Goal: Task Accomplishment & Management: Complete application form

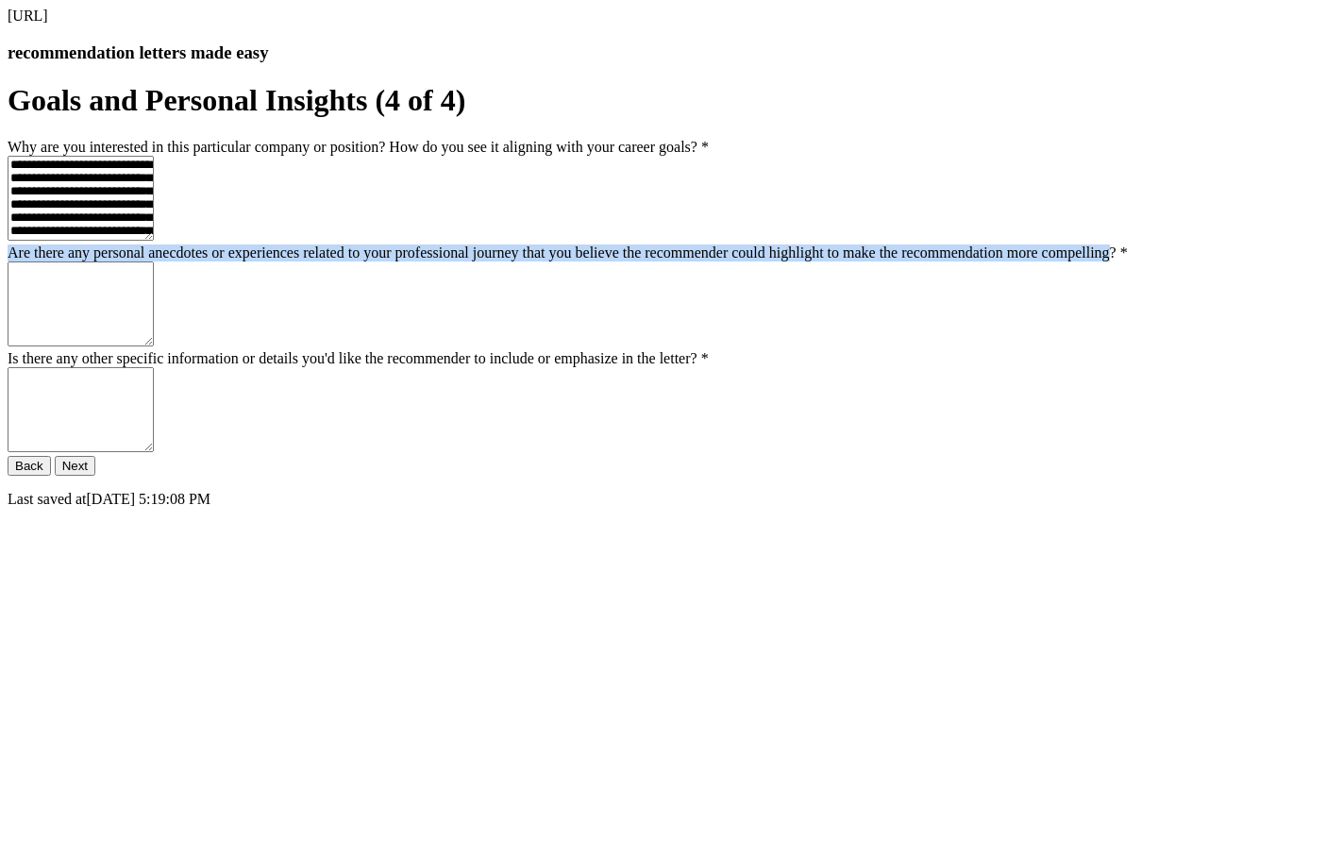
scroll to position [151, 0]
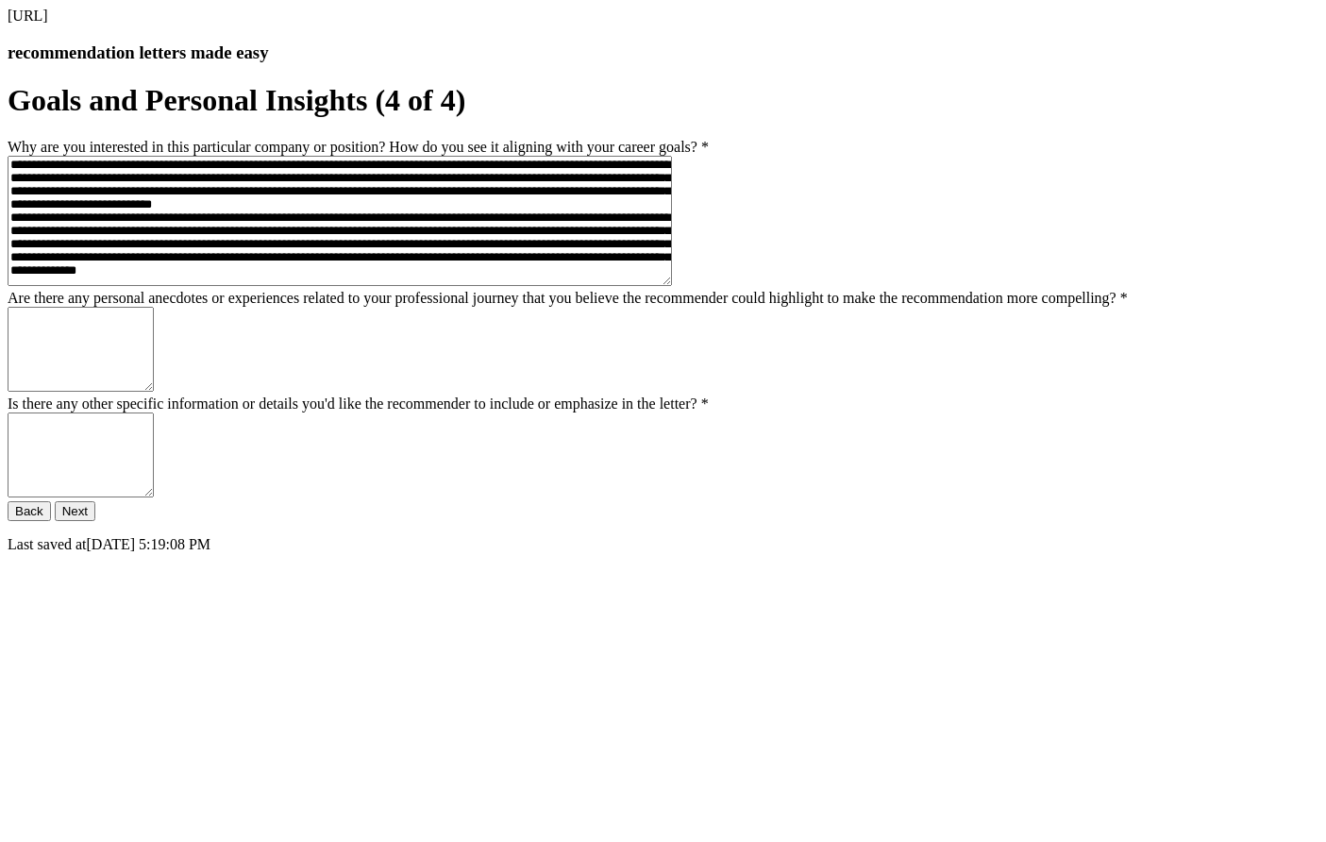
click at [154, 392] on textarea "Are there any personal anecdotes or experiences related to your professional jo…" at bounding box center [81, 349] width 146 height 85
paste textarea "**********"
click at [154, 392] on textarea "**********" at bounding box center [81, 349] width 146 height 85
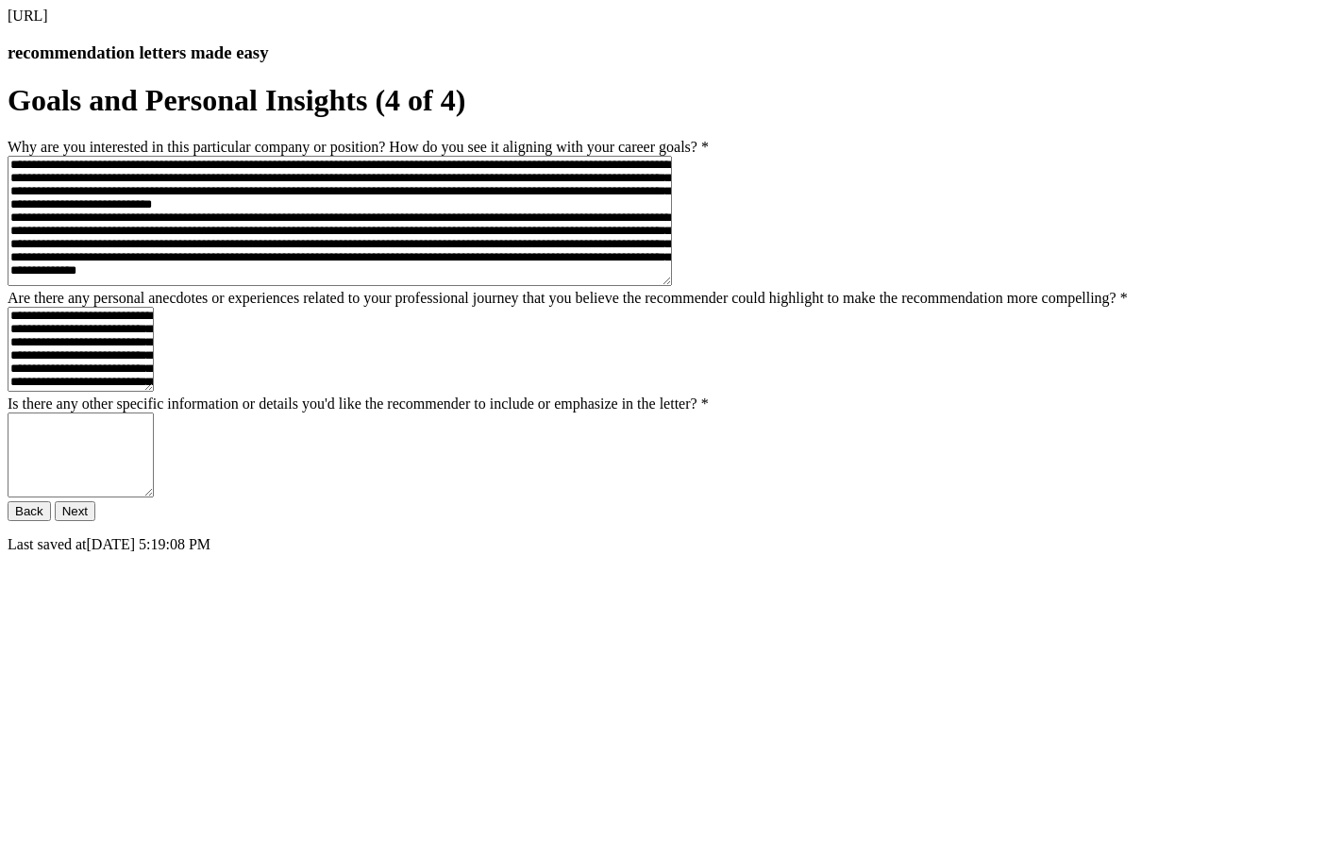
scroll to position [141, 0]
click at [154, 392] on textarea "**********" at bounding box center [81, 349] width 146 height 85
type textarea "**********"
click at [154, 497] on textarea "Is there any other specific information or details you'd like the recommender t…" at bounding box center [81, 454] width 146 height 85
type textarea "*"
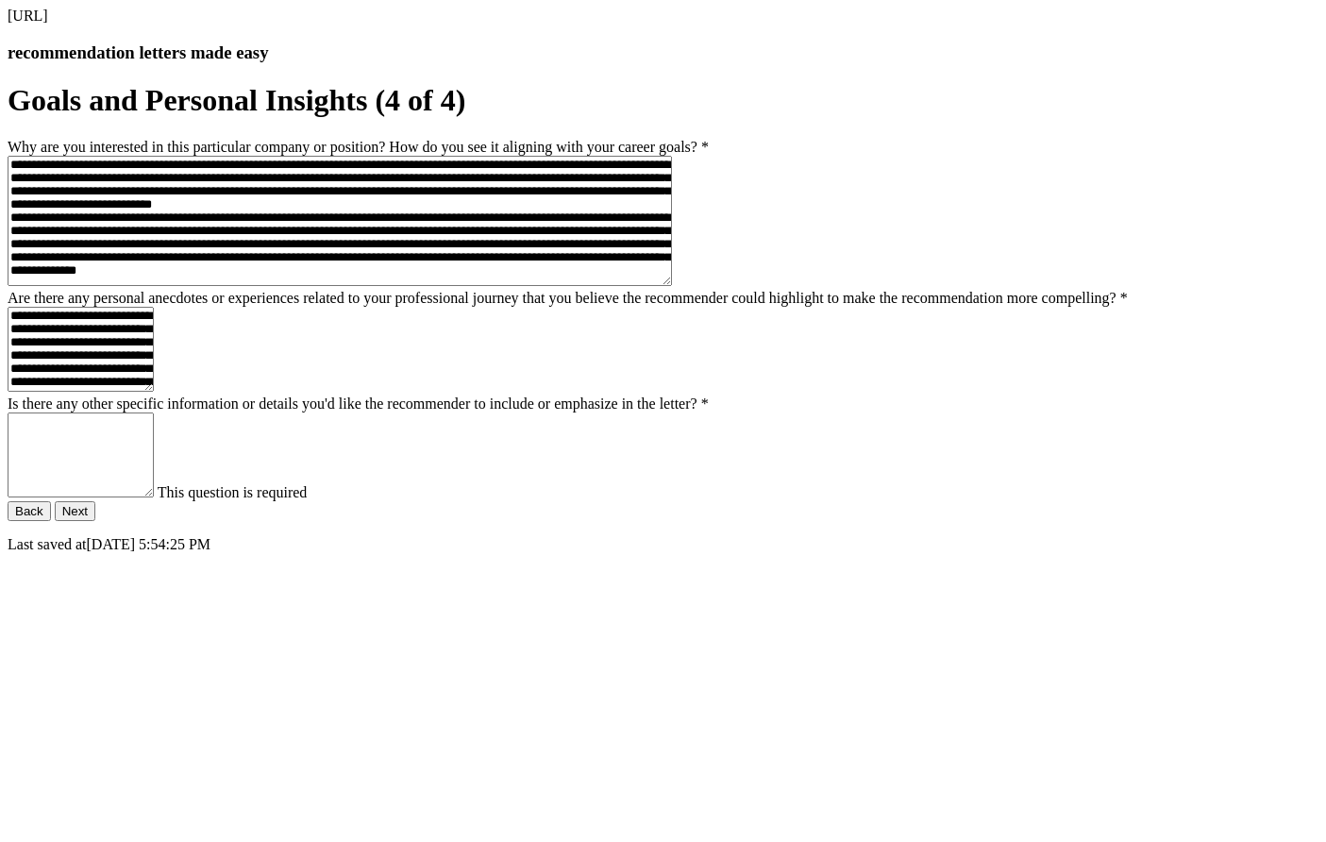
paste textarea "**********"
click at [154, 497] on textarea "**********" at bounding box center [81, 454] width 146 height 85
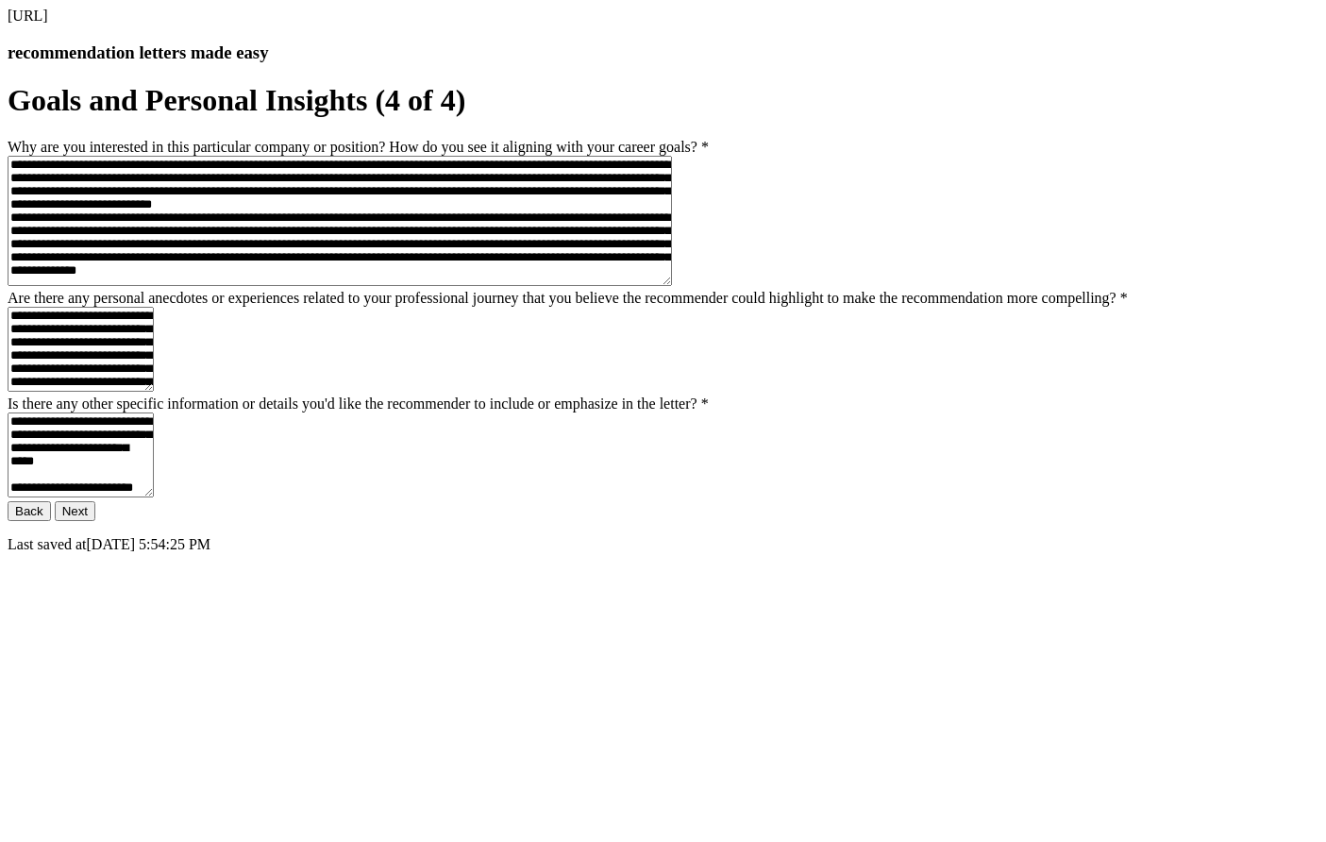
click at [154, 497] on textarea "**********" at bounding box center [81, 454] width 146 height 85
type textarea "**********"
click at [95, 521] on button "Next" at bounding box center [75, 511] width 41 height 20
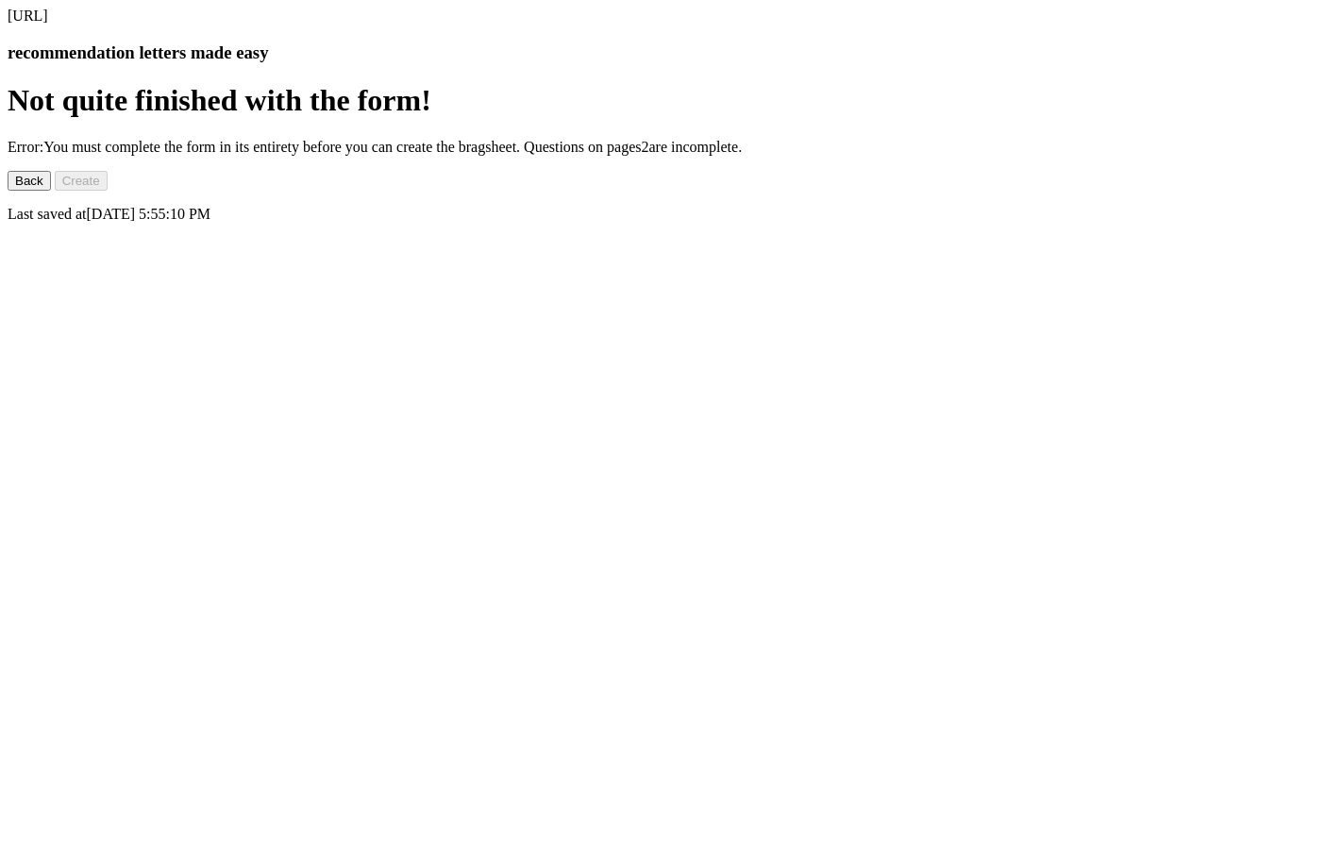
scroll to position [0, 0]
click at [51, 191] on button "Back" at bounding box center [29, 181] width 43 height 20
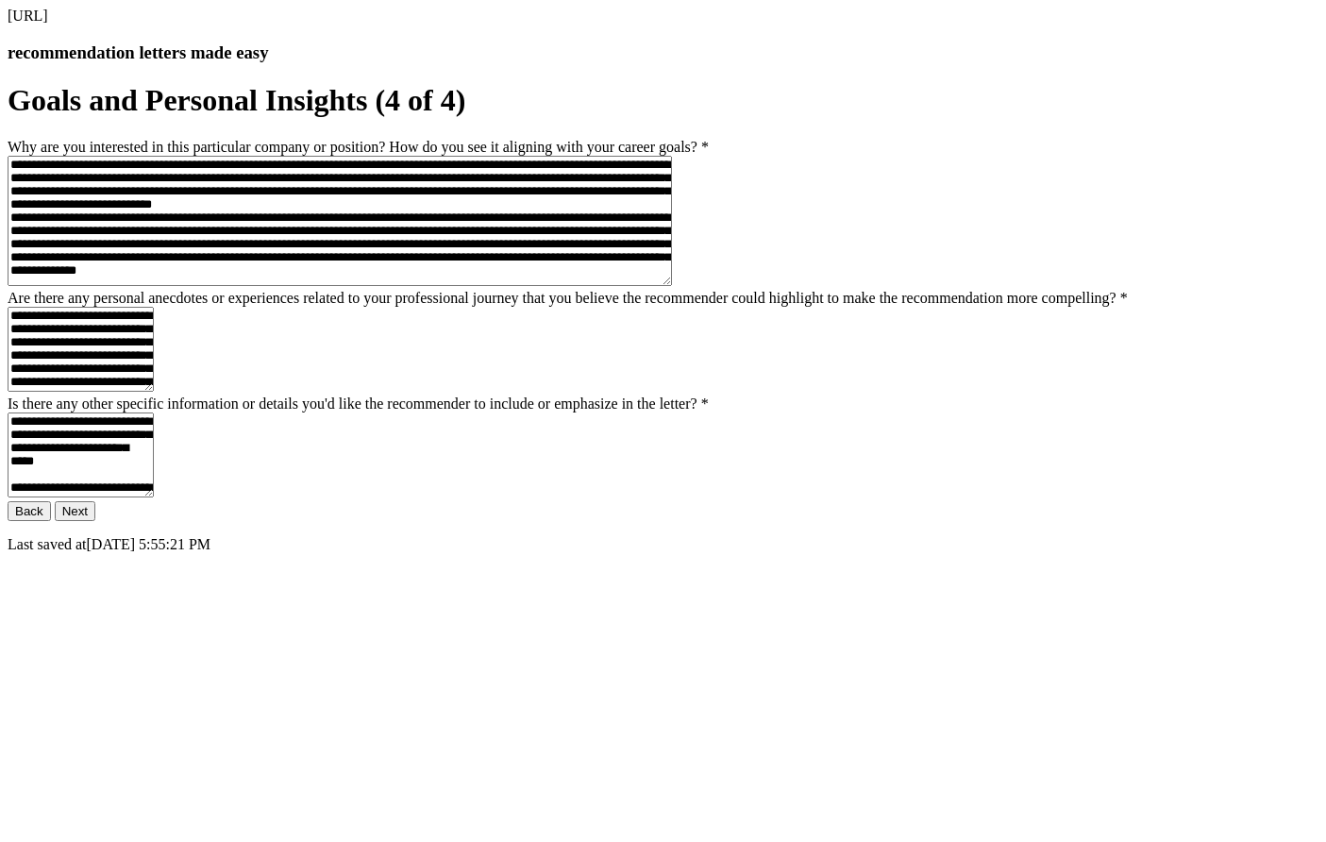
scroll to position [183, 0]
click at [554, 552] on form "**********" at bounding box center [663, 317] width 1311 height 469
click at [51, 521] on button "Back" at bounding box center [29, 511] width 43 height 20
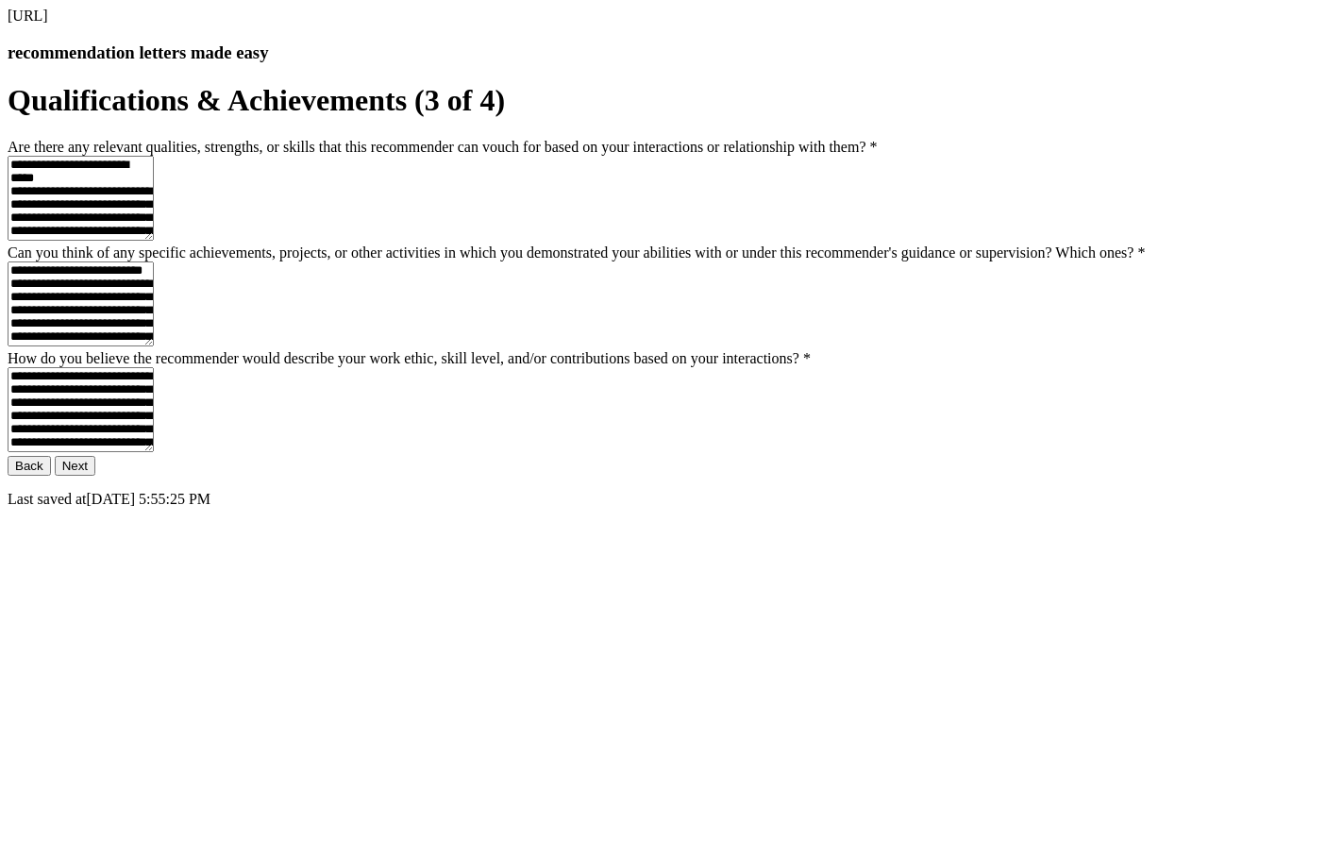
scroll to position [0, 0]
click at [51, 476] on button "Back" at bounding box center [29, 466] width 43 height 20
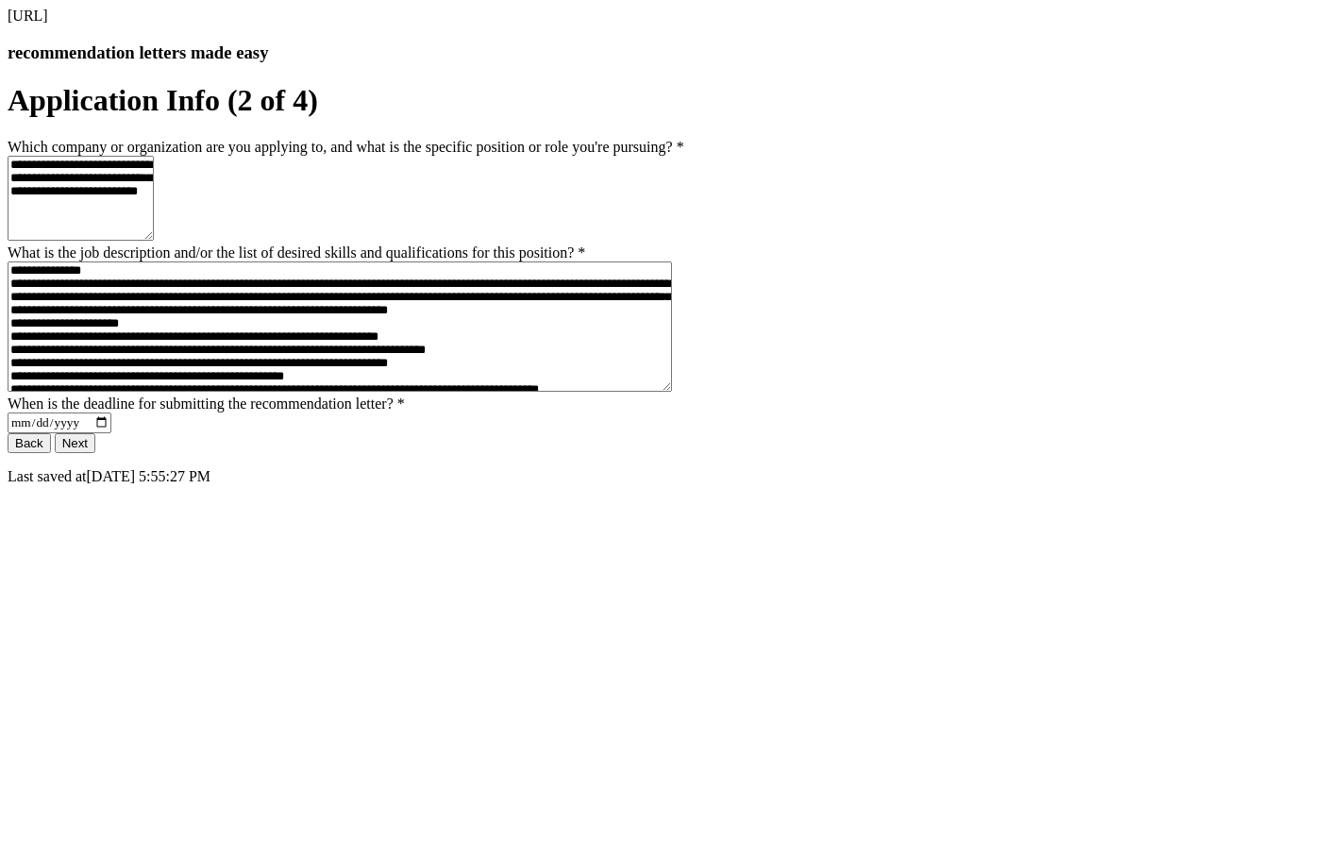
click at [154, 241] on textarea "**********" at bounding box center [81, 198] width 146 height 85
type textarea "**********"
click at [51, 453] on button "Back" at bounding box center [29, 443] width 43 height 20
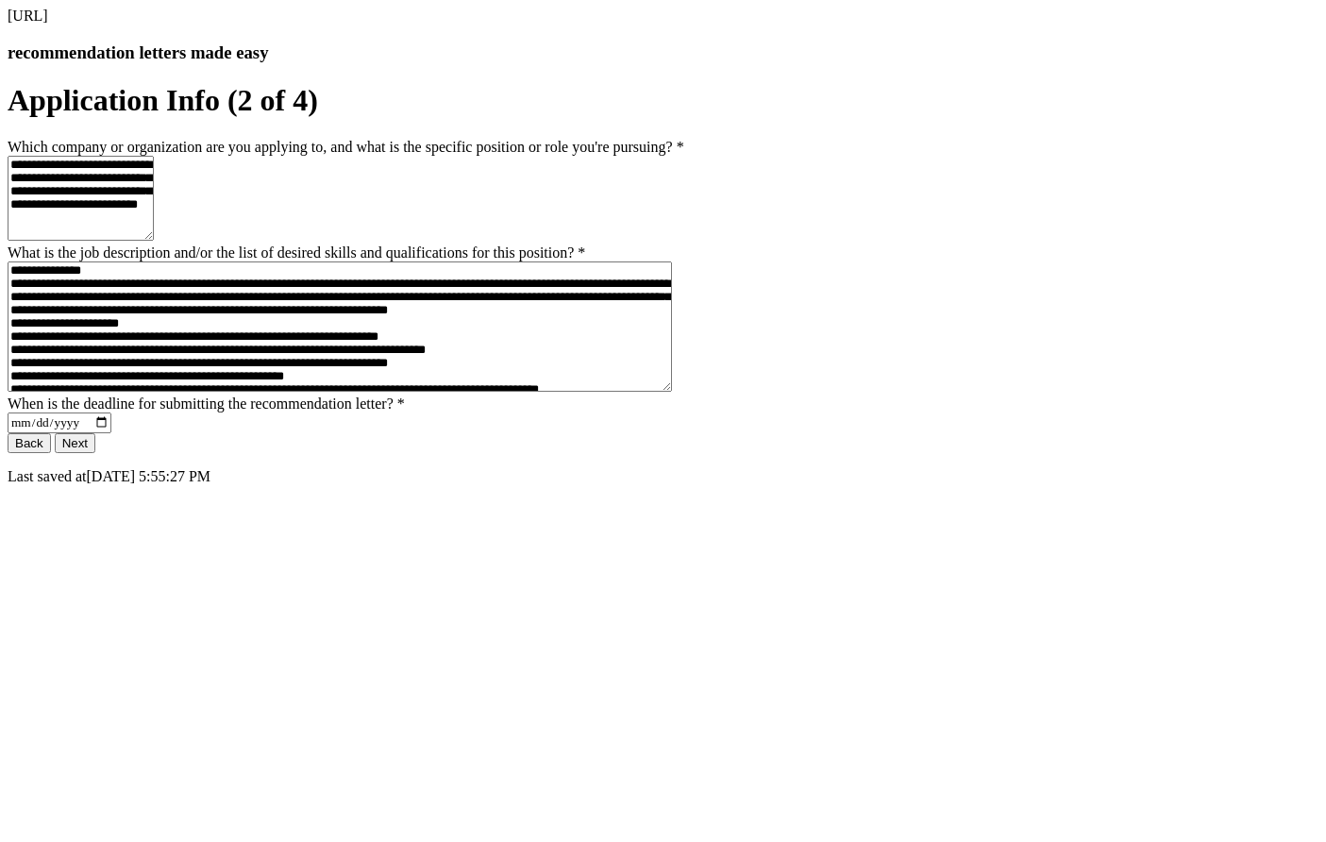
scroll to position [0, 0]
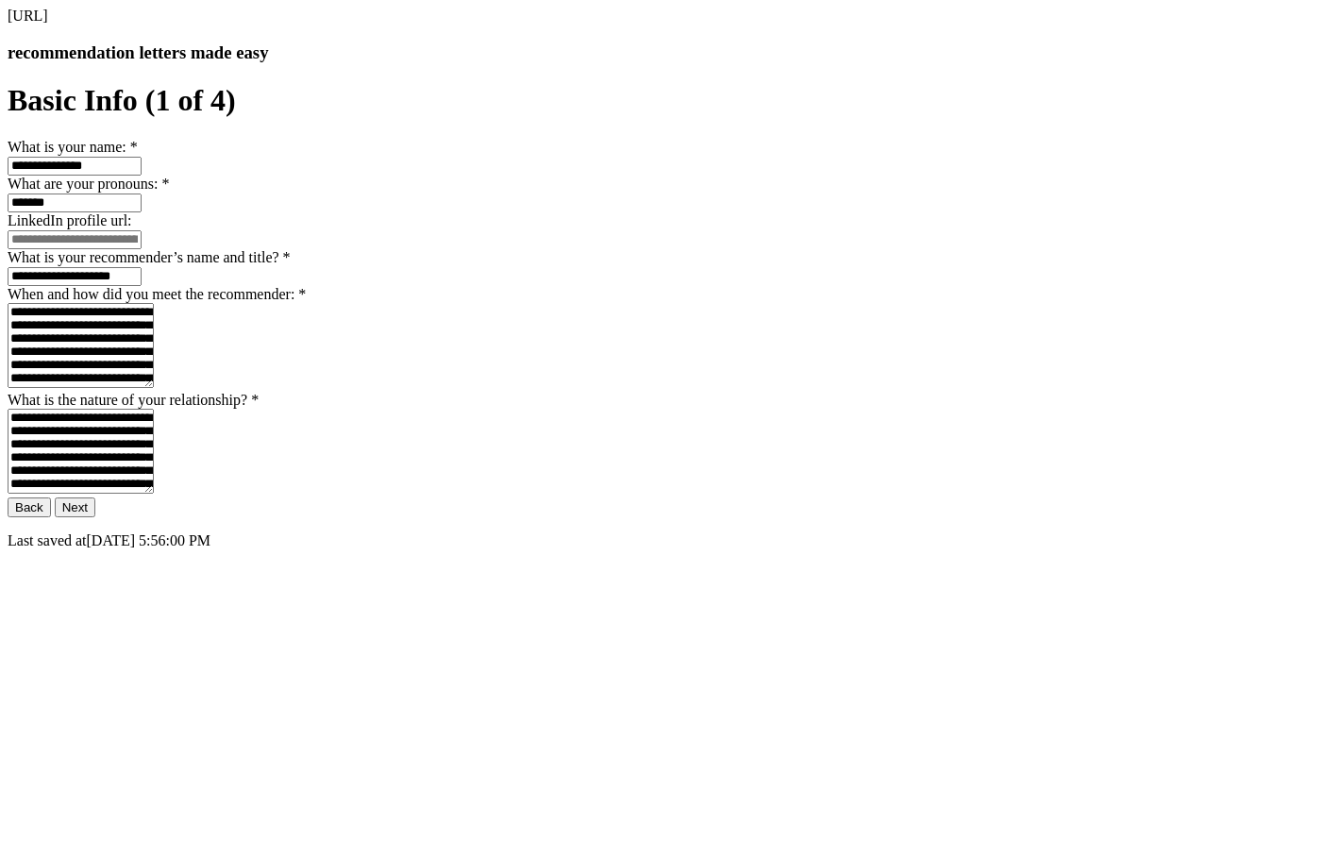
click at [95, 517] on button "Next" at bounding box center [75, 507] width 41 height 20
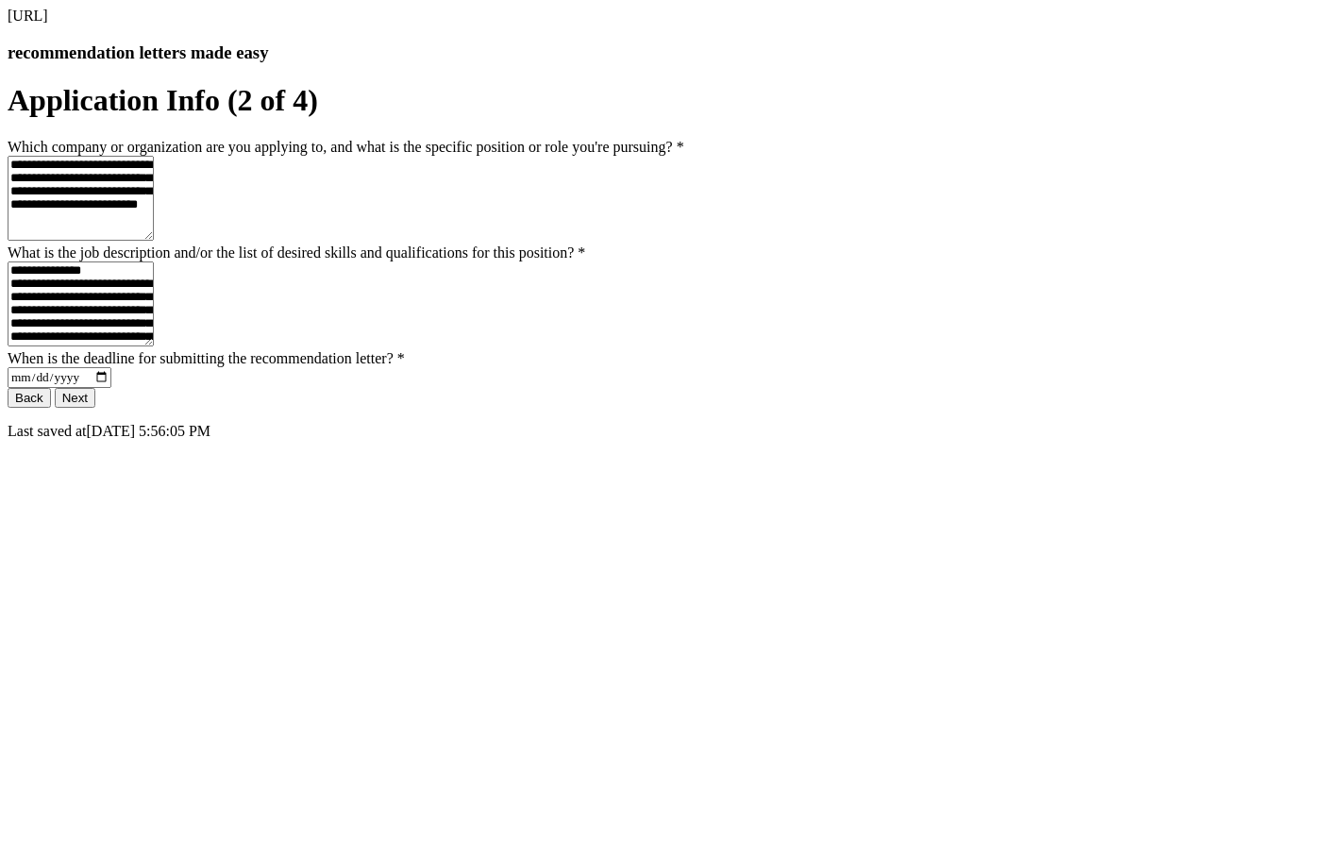
click at [95, 408] on button "Next" at bounding box center [75, 398] width 41 height 20
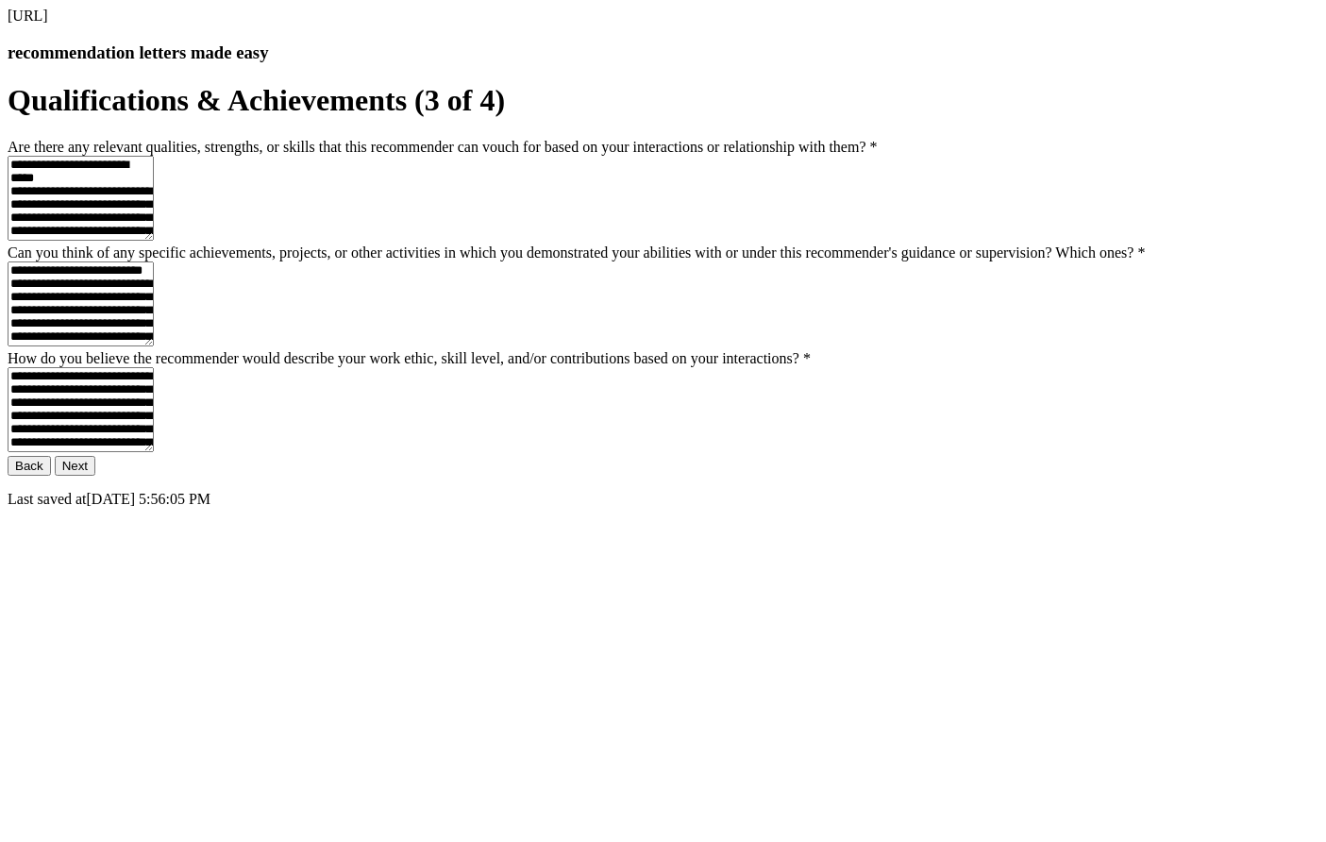
click at [95, 476] on button "Next" at bounding box center [75, 466] width 41 height 20
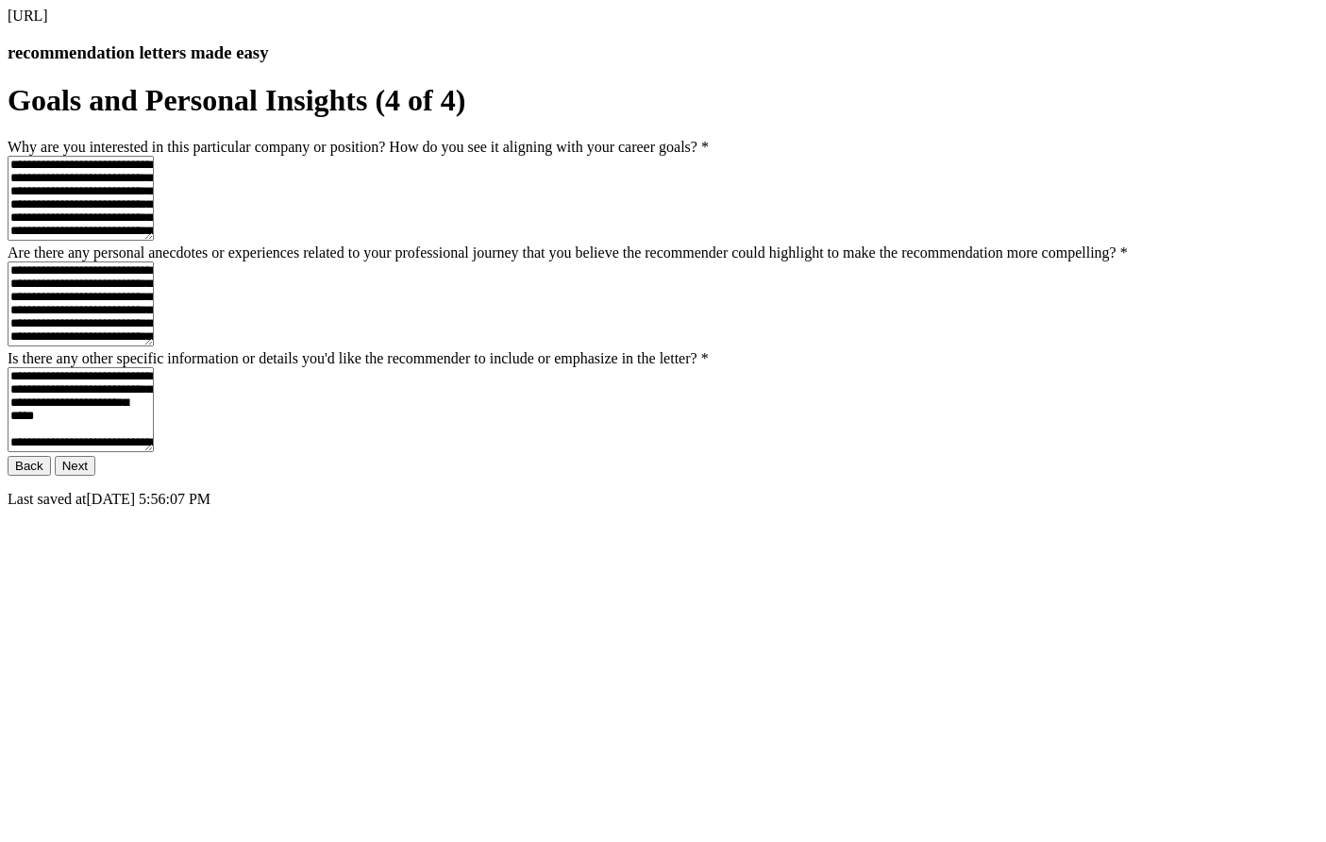
scroll to position [183, 0]
click at [95, 476] on button "Next" at bounding box center [75, 466] width 41 height 20
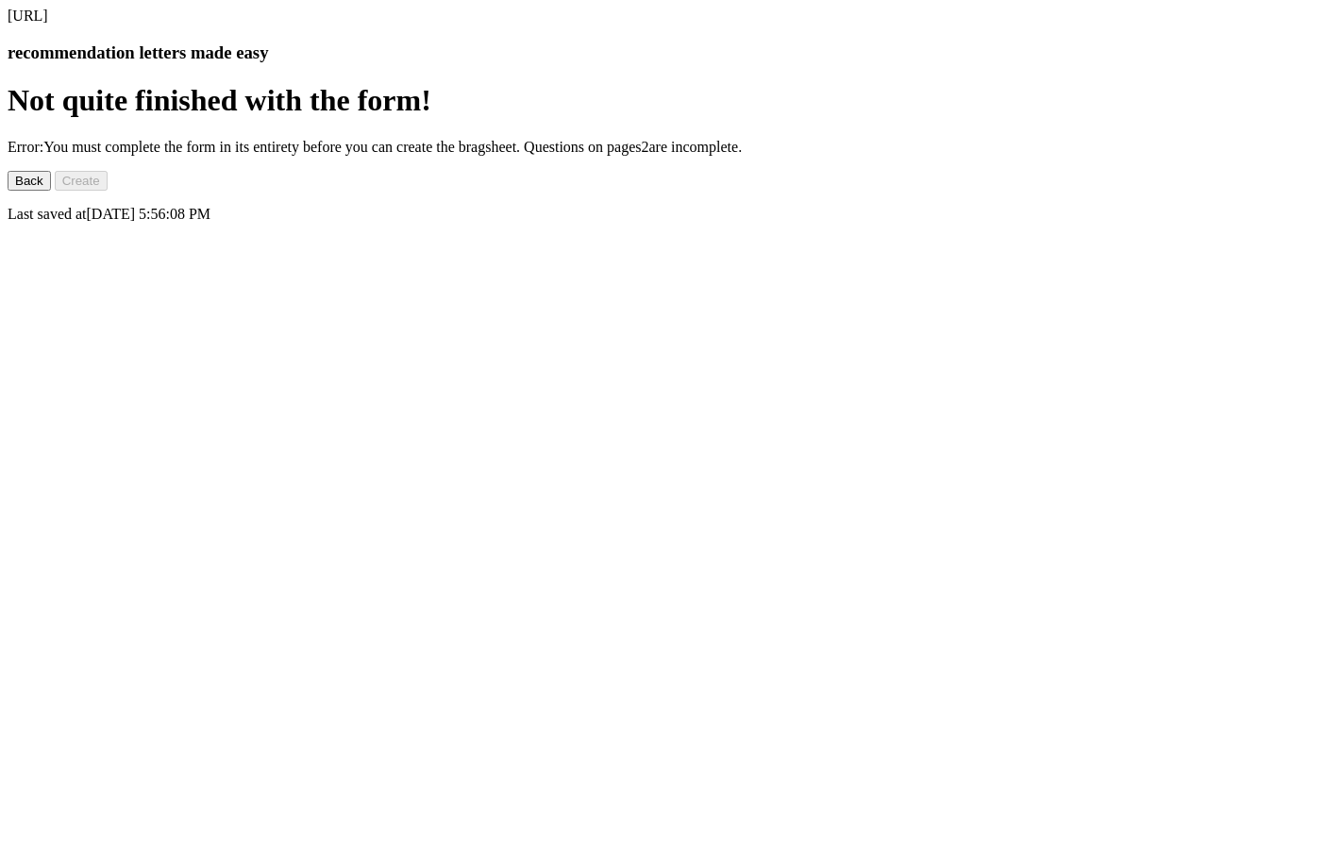
scroll to position [0, 0]
click at [51, 191] on button "Back" at bounding box center [29, 181] width 43 height 20
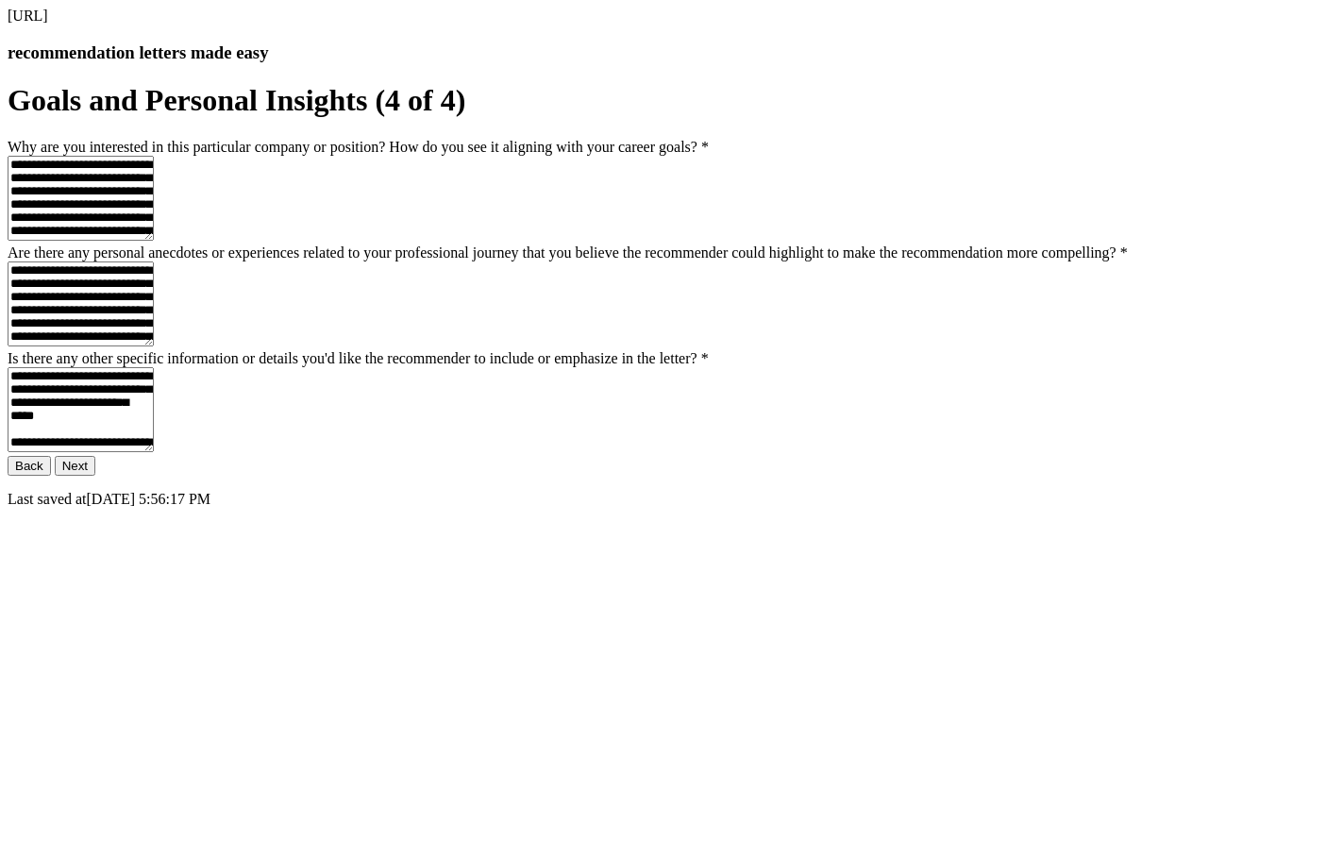
scroll to position [183, 0]
click at [51, 476] on button "Back" at bounding box center [29, 466] width 43 height 20
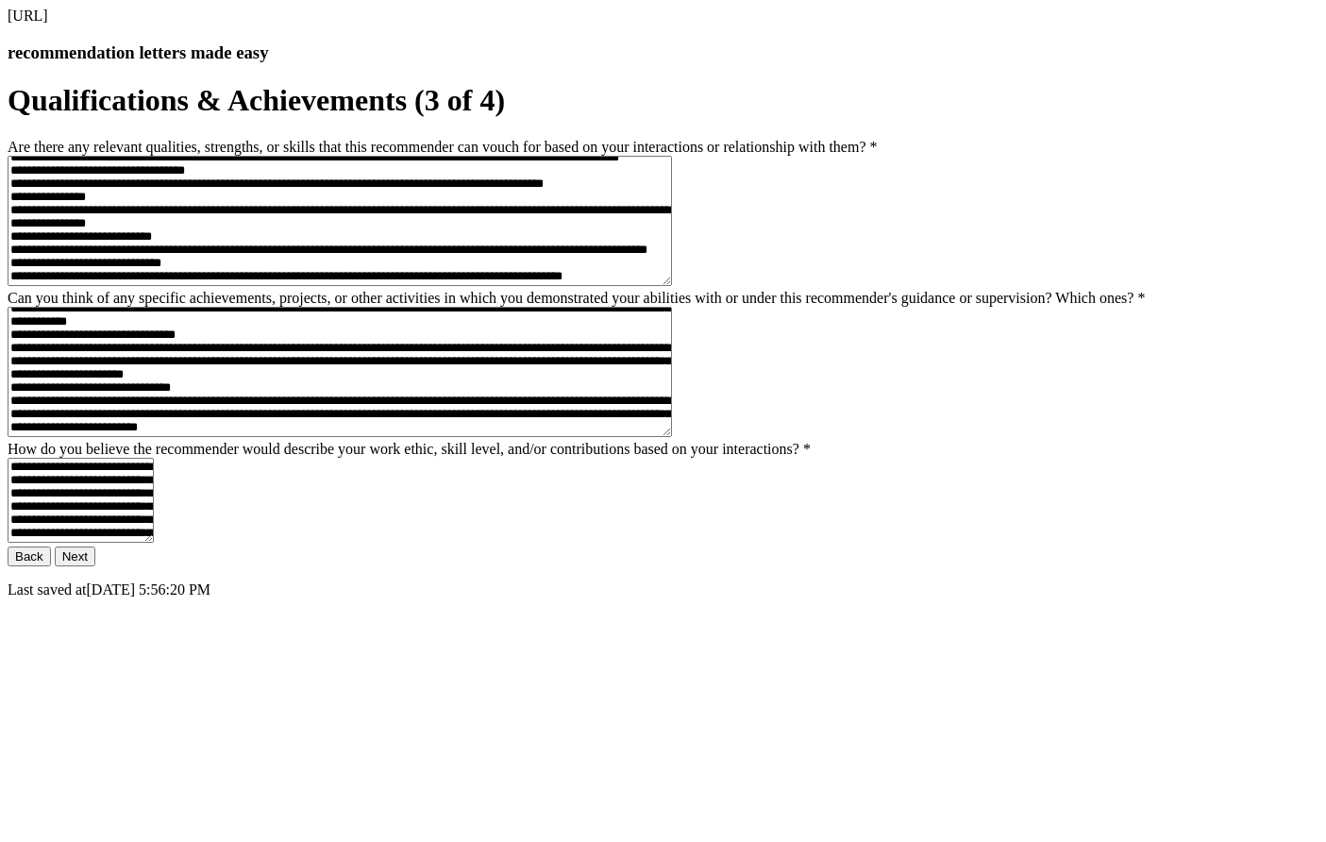
scroll to position [377, 0]
click at [51, 566] on button "Back" at bounding box center [29, 556] width 43 height 20
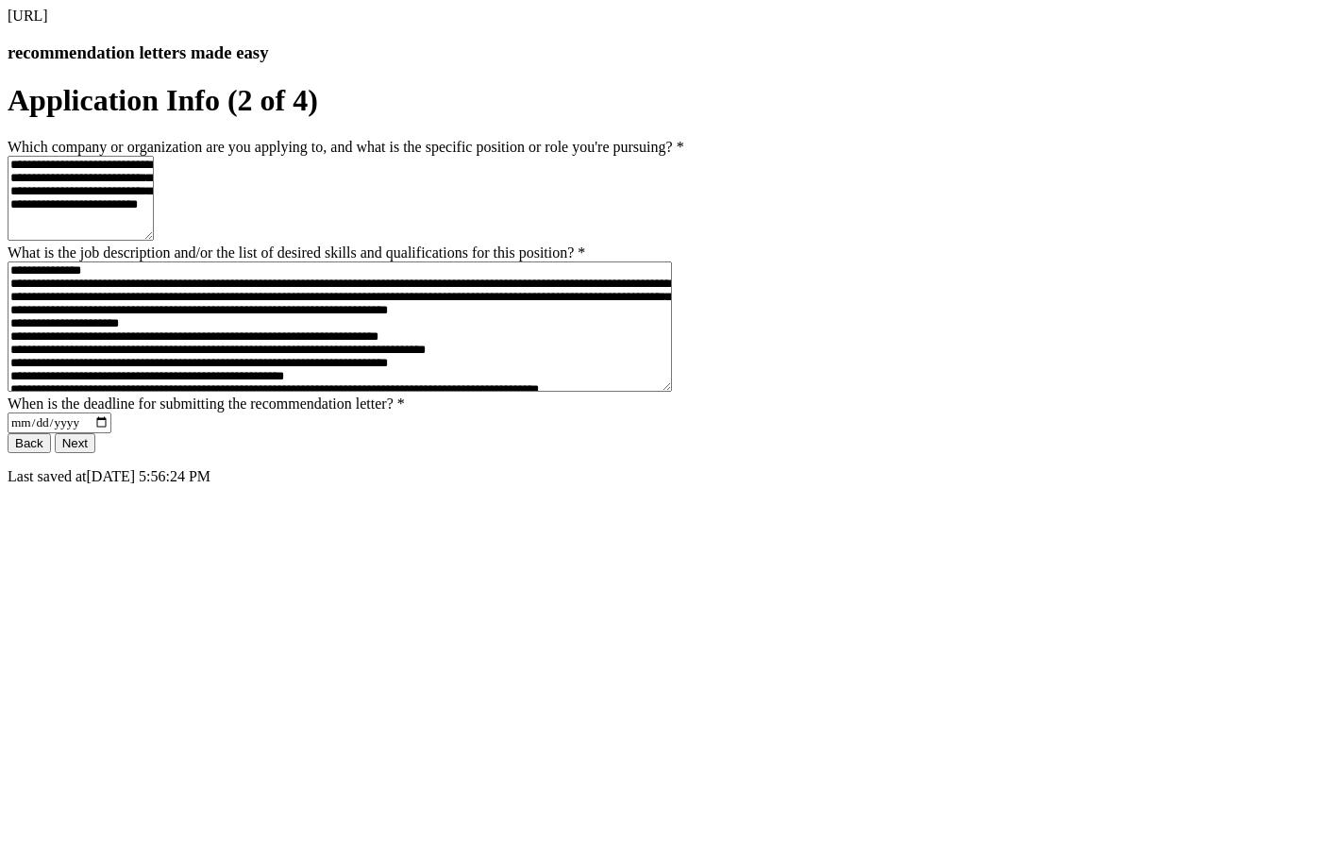
scroll to position [0, 0]
click at [441, 392] on textarea "What is the job description and/or the list of desired skills and qualification…" at bounding box center [340, 326] width 664 height 130
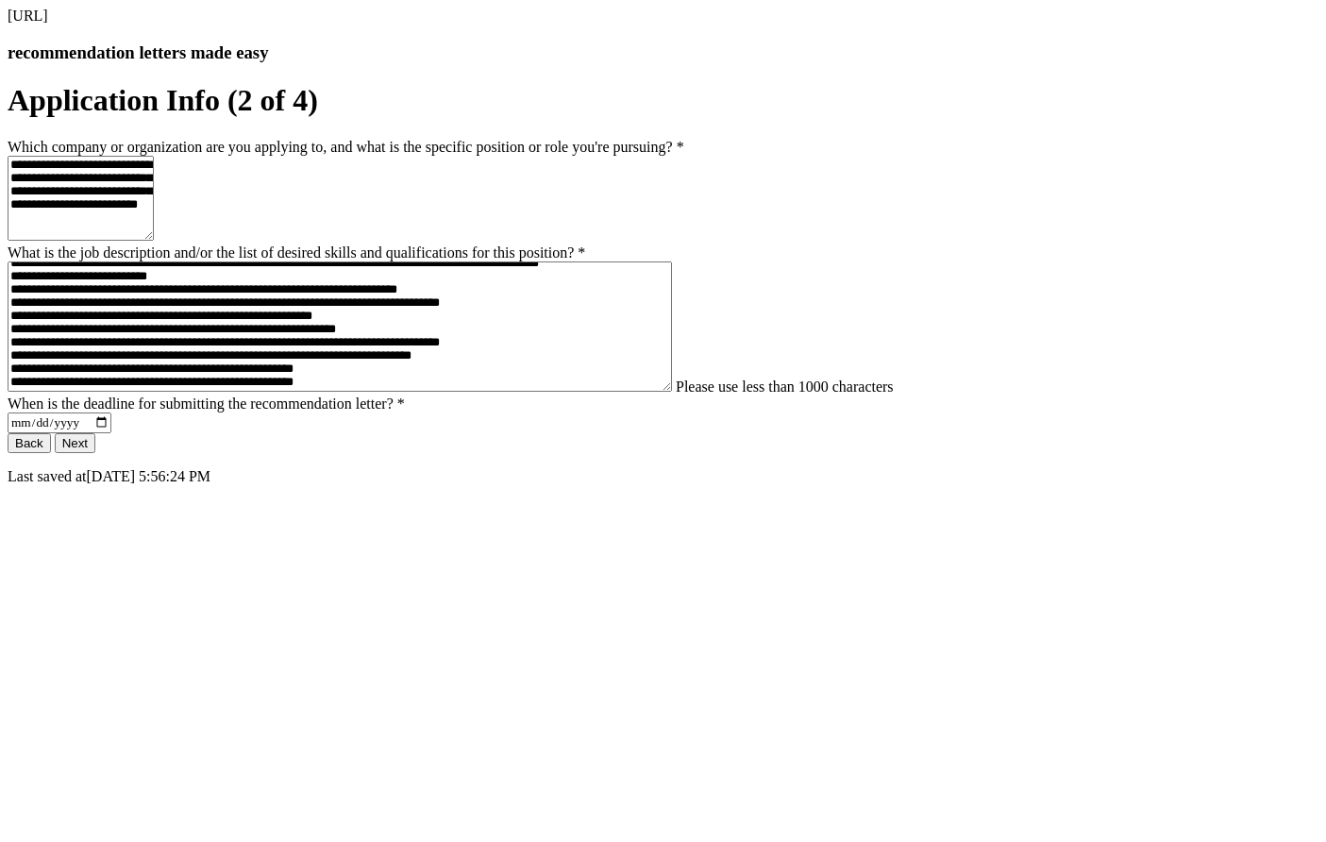
scroll to position [416, 0]
click at [372, 392] on textarea "What is the job description and/or the list of desired skills and qualification…" at bounding box center [340, 326] width 664 height 130
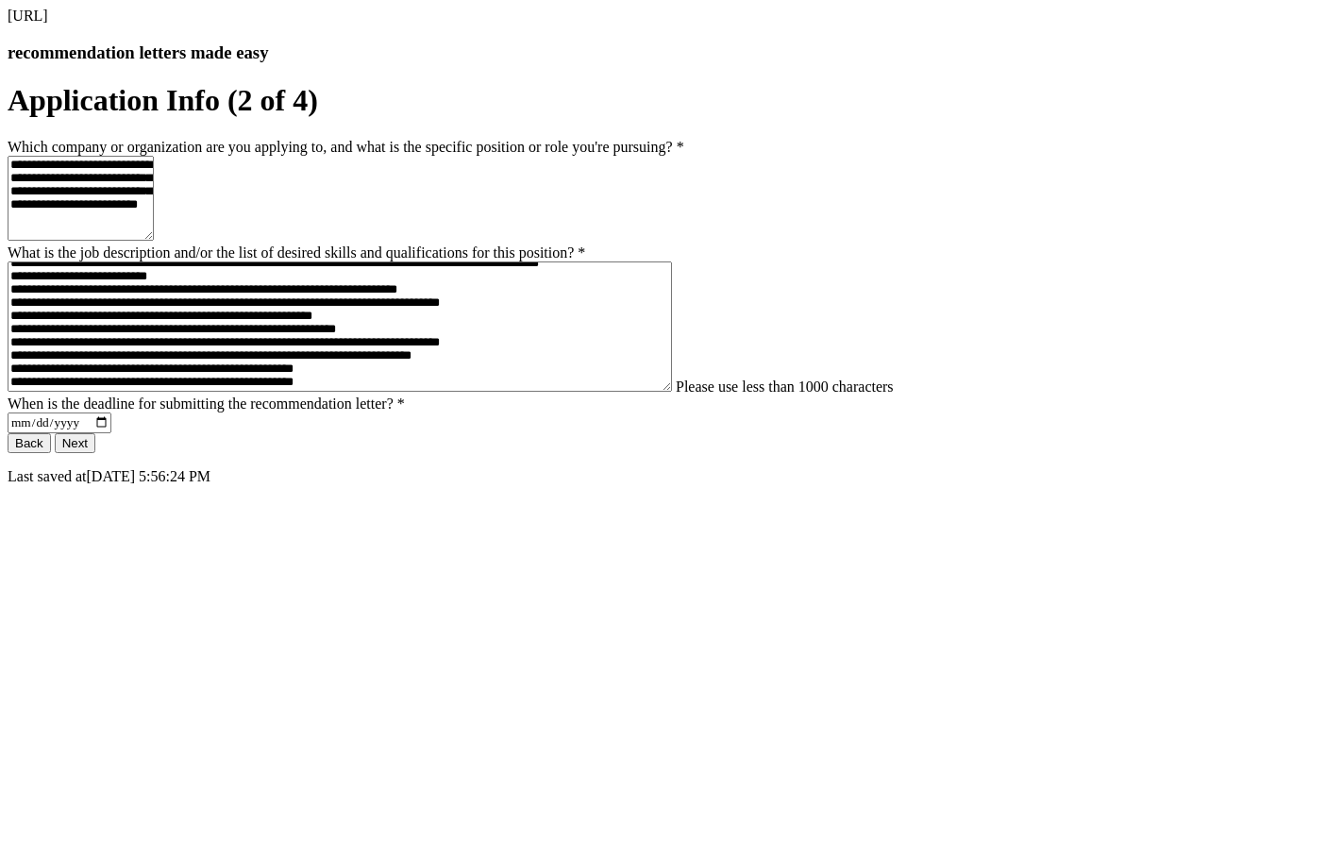
scroll to position [434, 0]
click at [354, 392] on textarea "What is the job description and/or the list of desired skills and qualification…" at bounding box center [340, 326] width 664 height 130
click at [328, 485] on div "**********" at bounding box center [663, 246] width 1311 height 477
drag, startPoint x: 333, startPoint y: 525, endPoint x: 894, endPoint y: 553, distance: 561.2
click at [672, 392] on textarea "What is the job description and/or the list of desired skills and qualification…" at bounding box center [340, 326] width 664 height 130
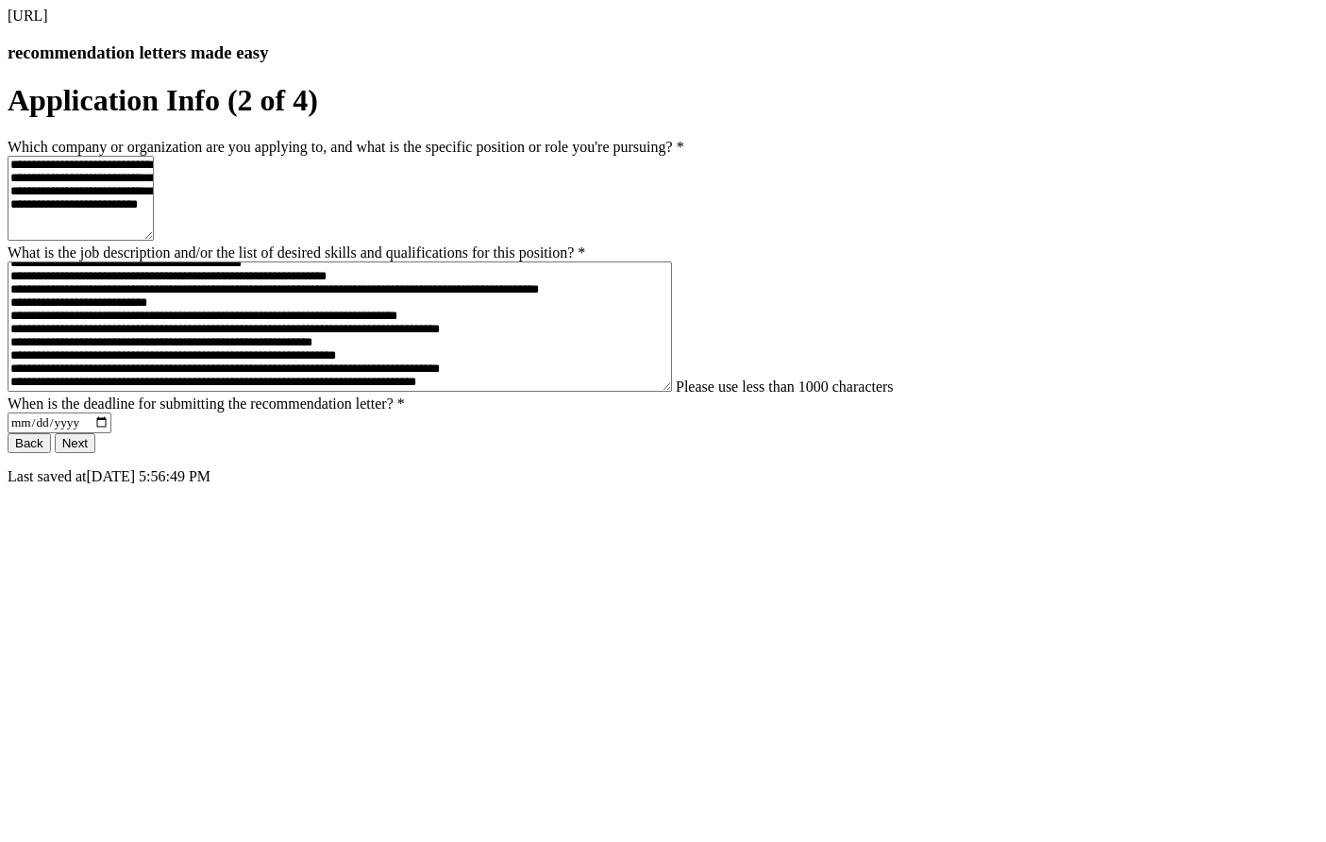
scroll to position [406, 0]
drag, startPoint x: 330, startPoint y: 515, endPoint x: 409, endPoint y: 532, distance: 80.1
click at [410, 392] on textarea "What is the job description and/or the list of desired skills and qualification…" at bounding box center [340, 326] width 664 height 130
click at [506, 392] on textarea "What is the job description and/or the list of desired skills and qualification…" at bounding box center [340, 326] width 664 height 130
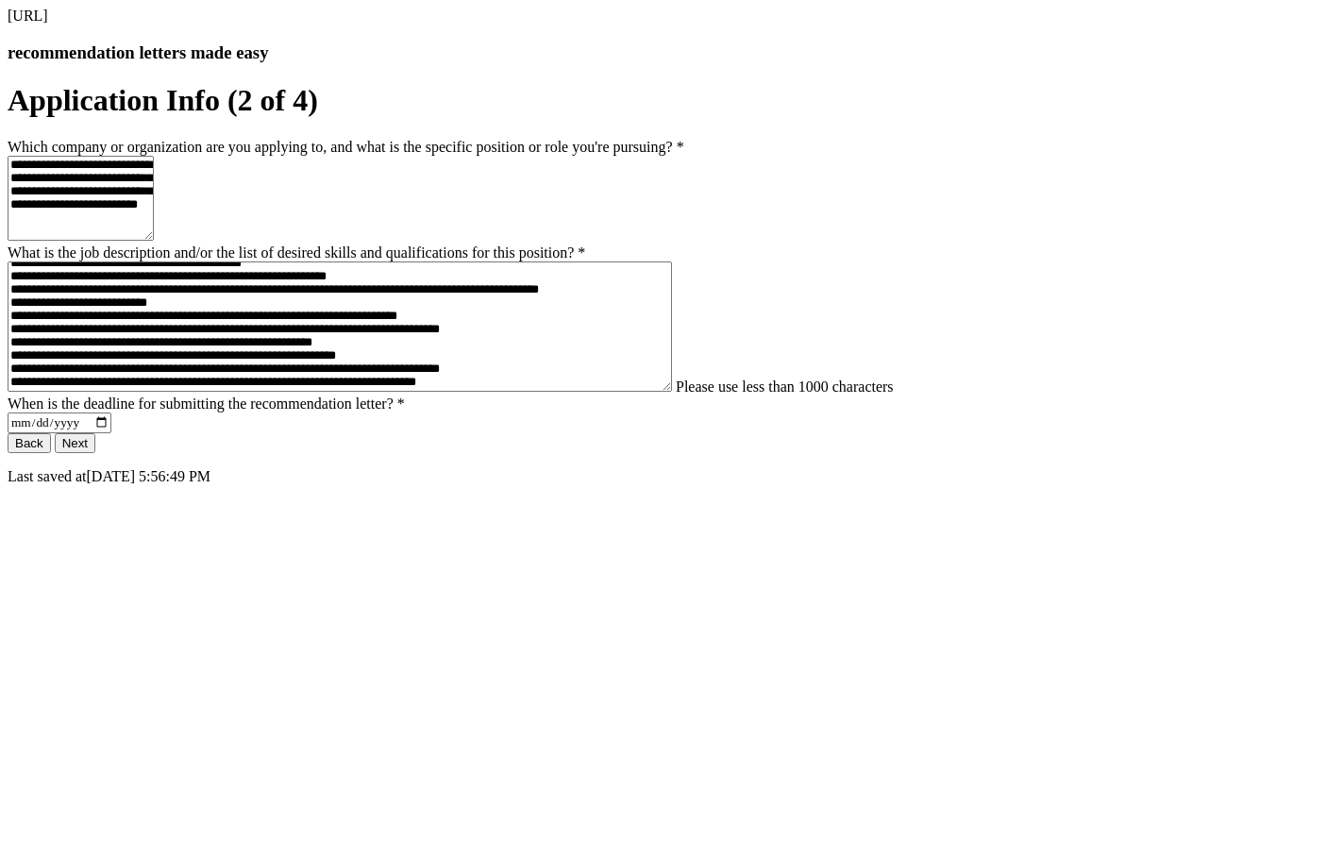
click at [544, 392] on textarea "What is the job description and/or the list of desired skills and qualification…" at bounding box center [340, 326] width 664 height 130
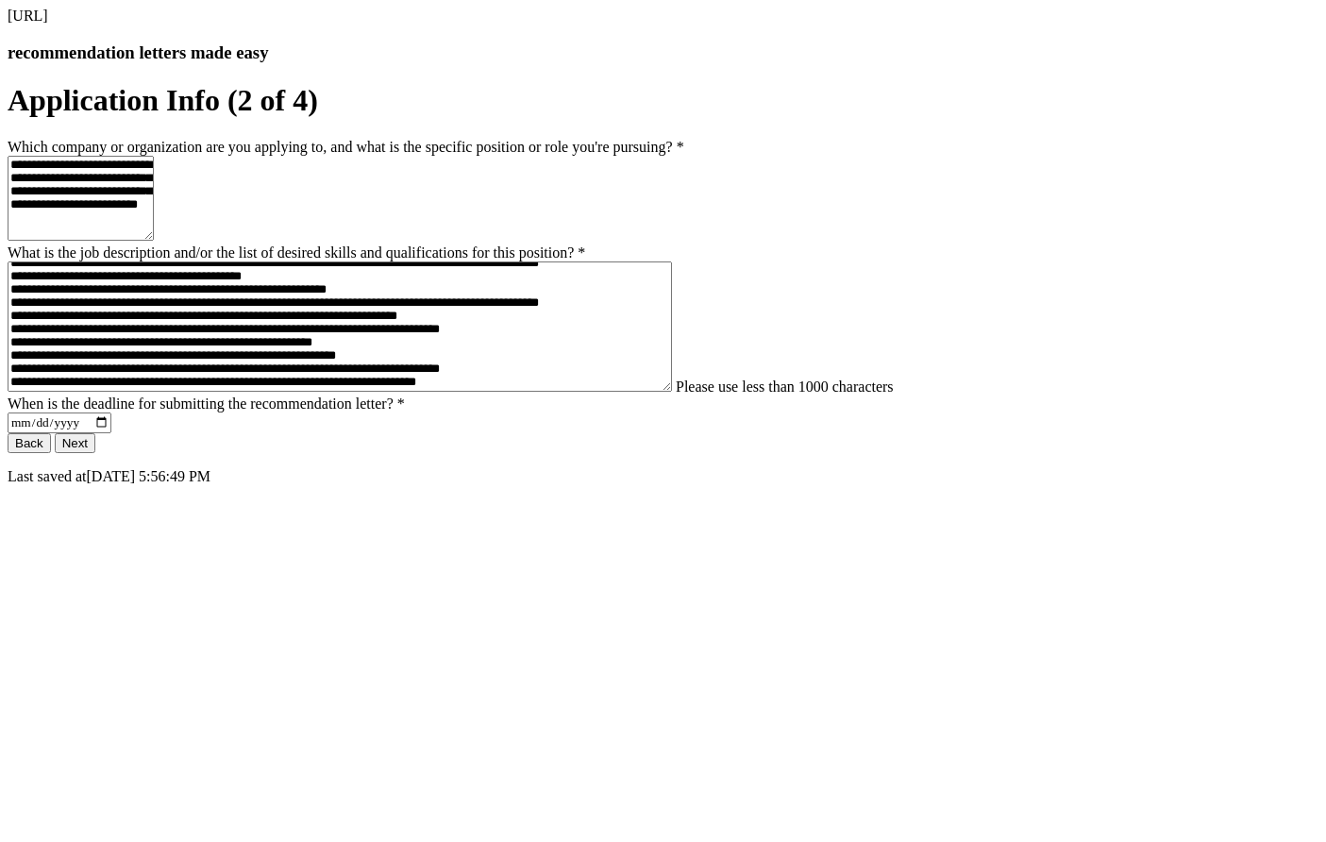
scroll to position [396, 0]
click at [373, 392] on textarea "What is the job description and/or the list of desired skills and qualification…" at bounding box center [340, 326] width 664 height 130
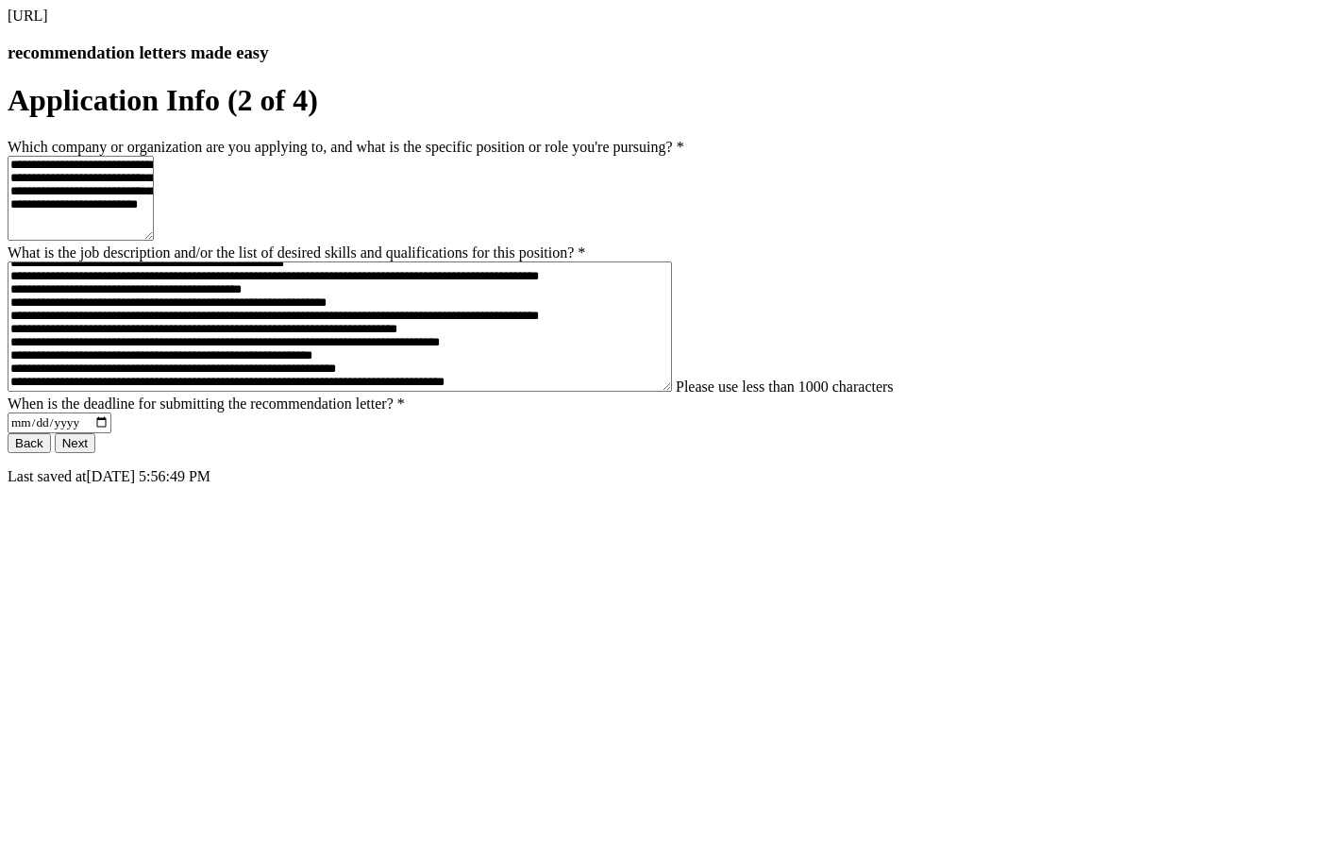
scroll to position [359, 0]
click at [376, 392] on textarea "What is the job description and/or the list of desired skills and qualification…" at bounding box center [340, 326] width 664 height 130
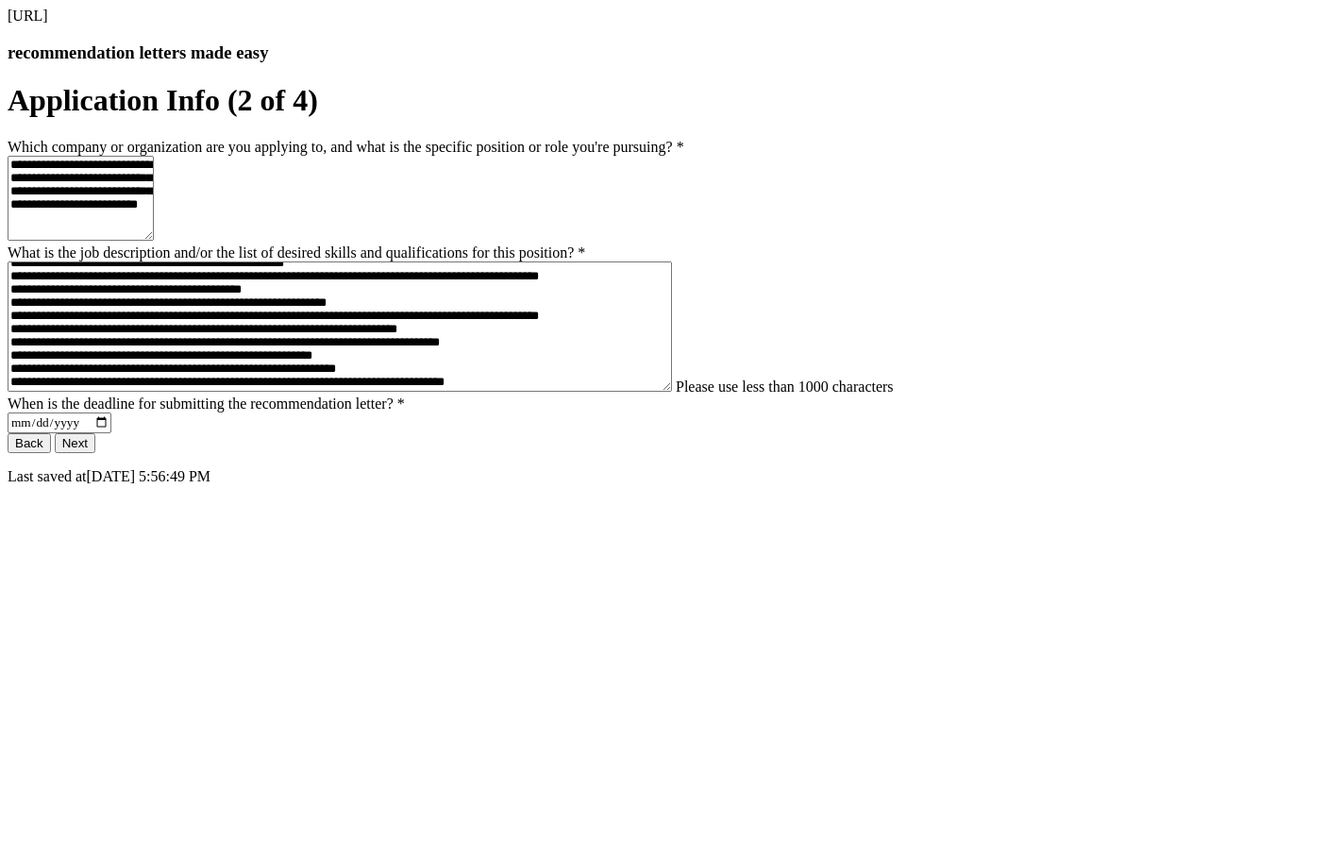
click at [376, 392] on textarea "What is the job description and/or the list of desired skills and qualification…" at bounding box center [340, 326] width 664 height 130
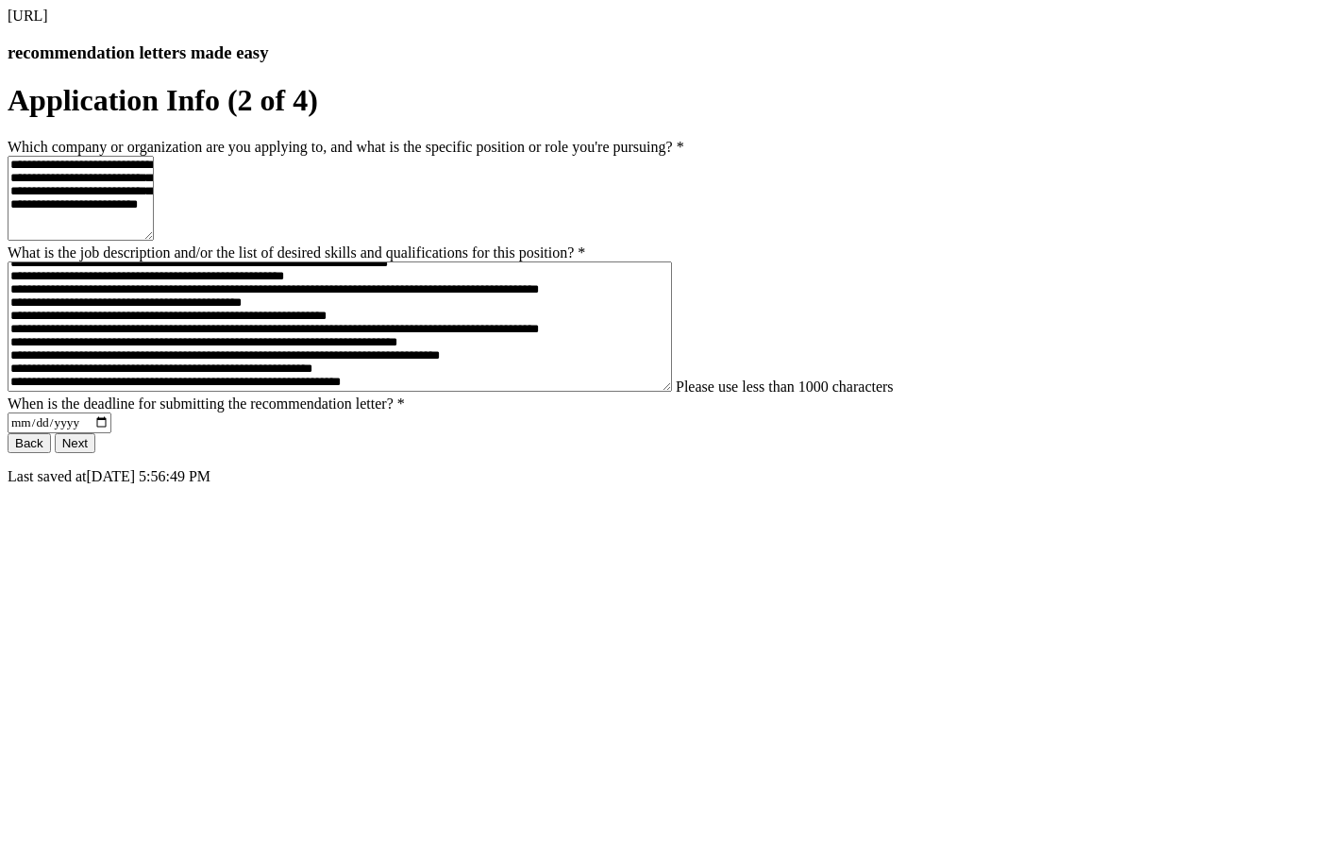
scroll to position [321, 0]
click at [441, 392] on textarea "What is the job description and/or the list of desired skills and qualification…" at bounding box center [340, 326] width 664 height 130
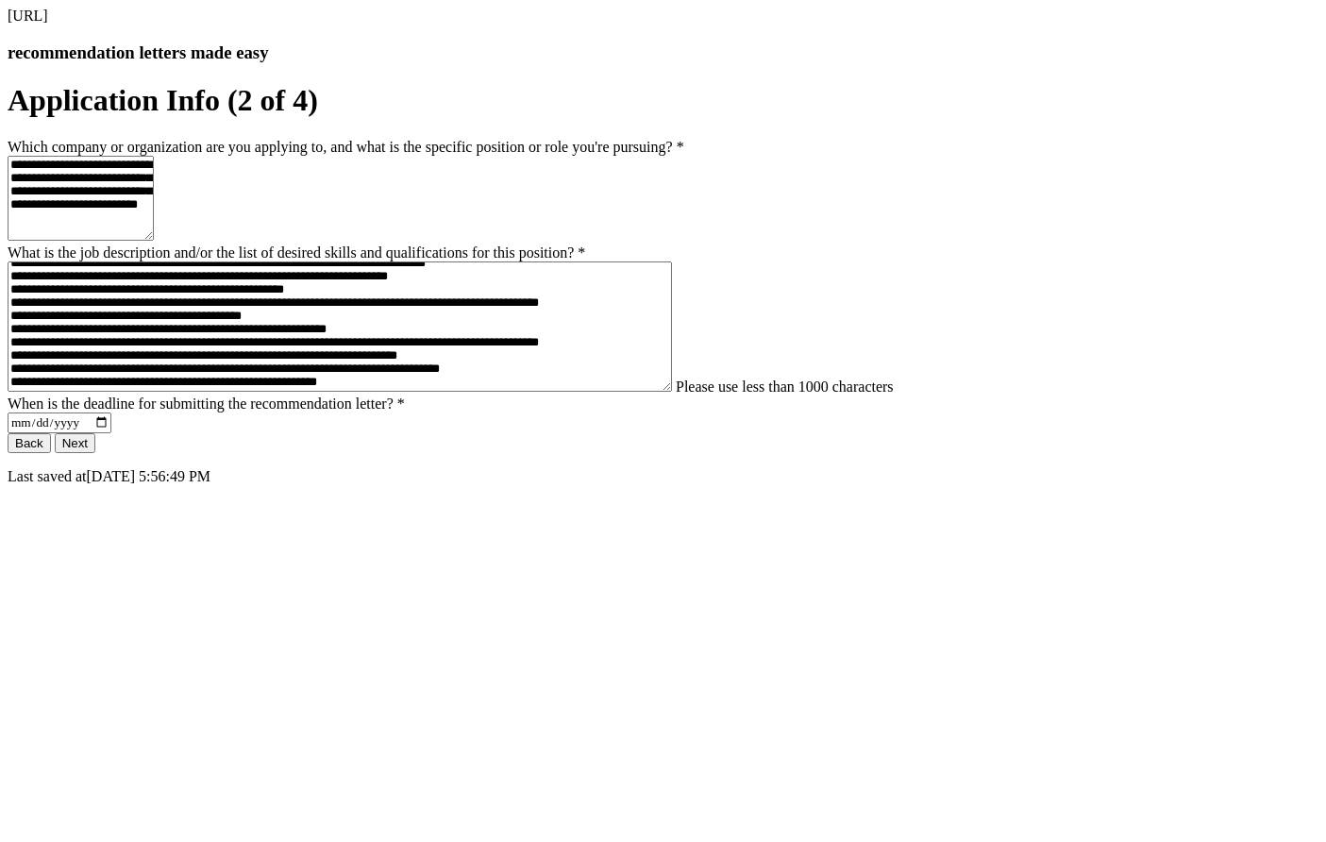
scroll to position [302, 0]
click at [512, 392] on textarea "What is the job description and/or the list of desired skills and qualification…" at bounding box center [340, 326] width 664 height 130
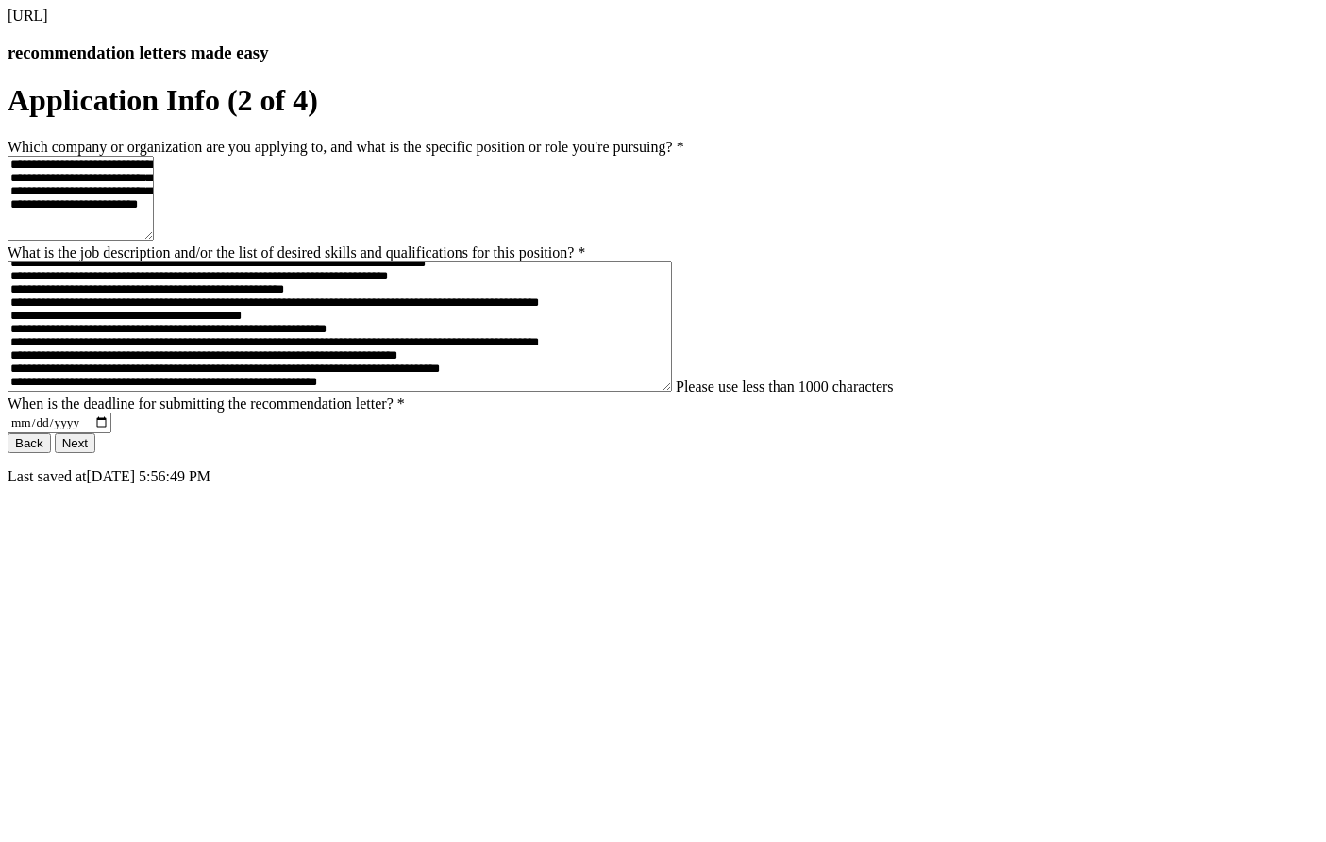
click at [512, 392] on textarea "What is the job description and/or the list of desired skills and qualification…" at bounding box center [340, 326] width 664 height 130
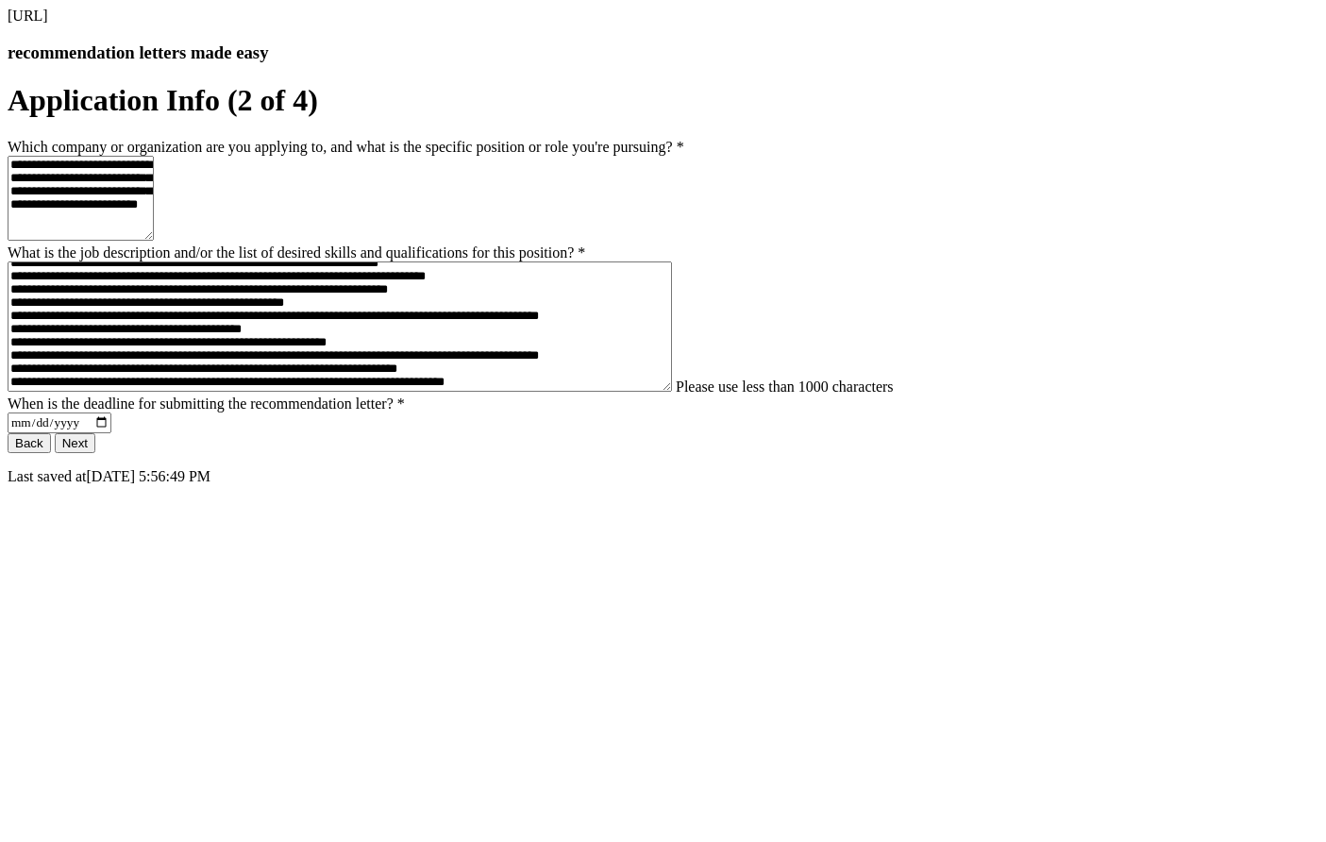
scroll to position [283, 0]
click at [486, 392] on textarea "What is the job description and/or the list of desired skills and qualification…" at bounding box center [340, 326] width 664 height 130
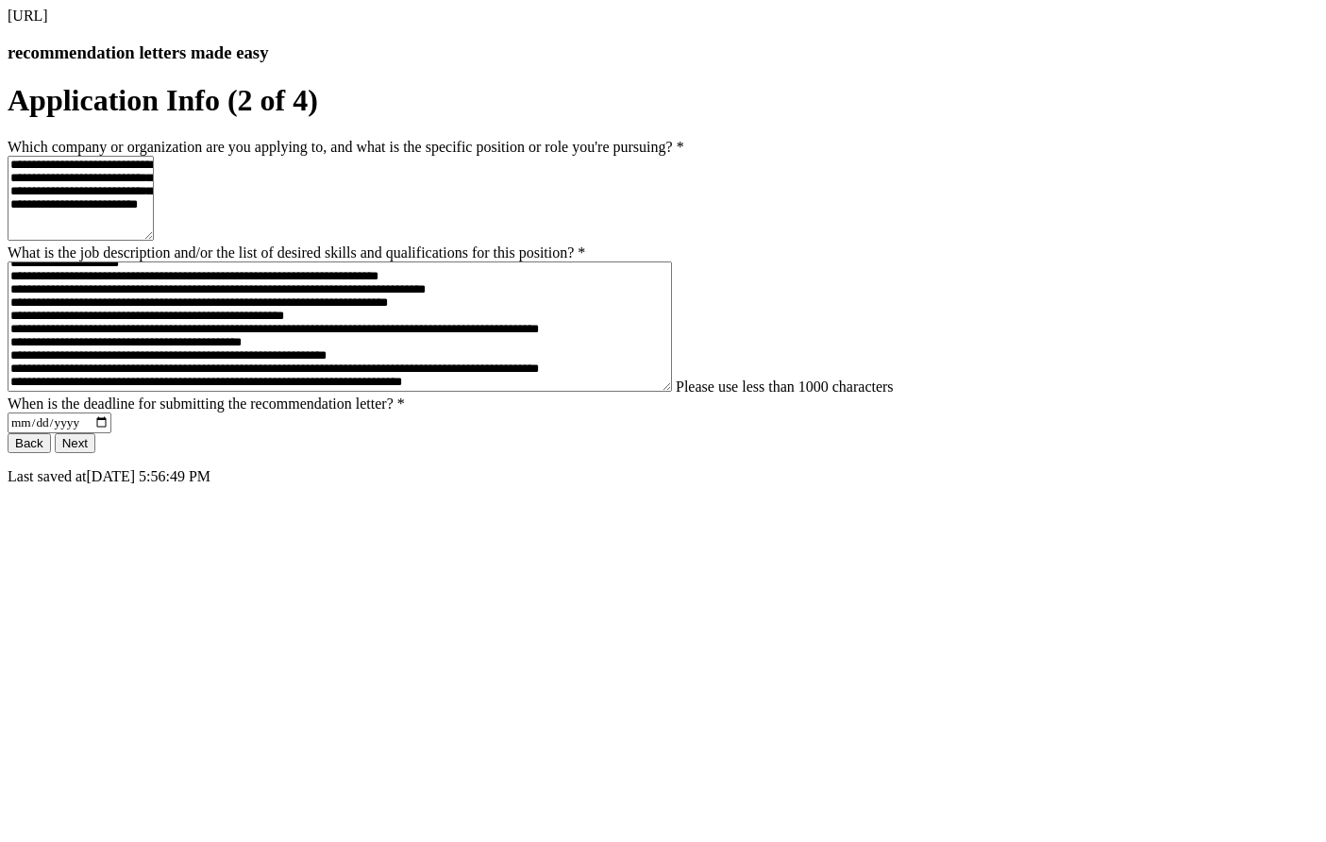
scroll to position [245, 0]
click at [487, 392] on textarea "What is the job description and/or the list of desired skills and qualification…" at bounding box center [340, 326] width 664 height 130
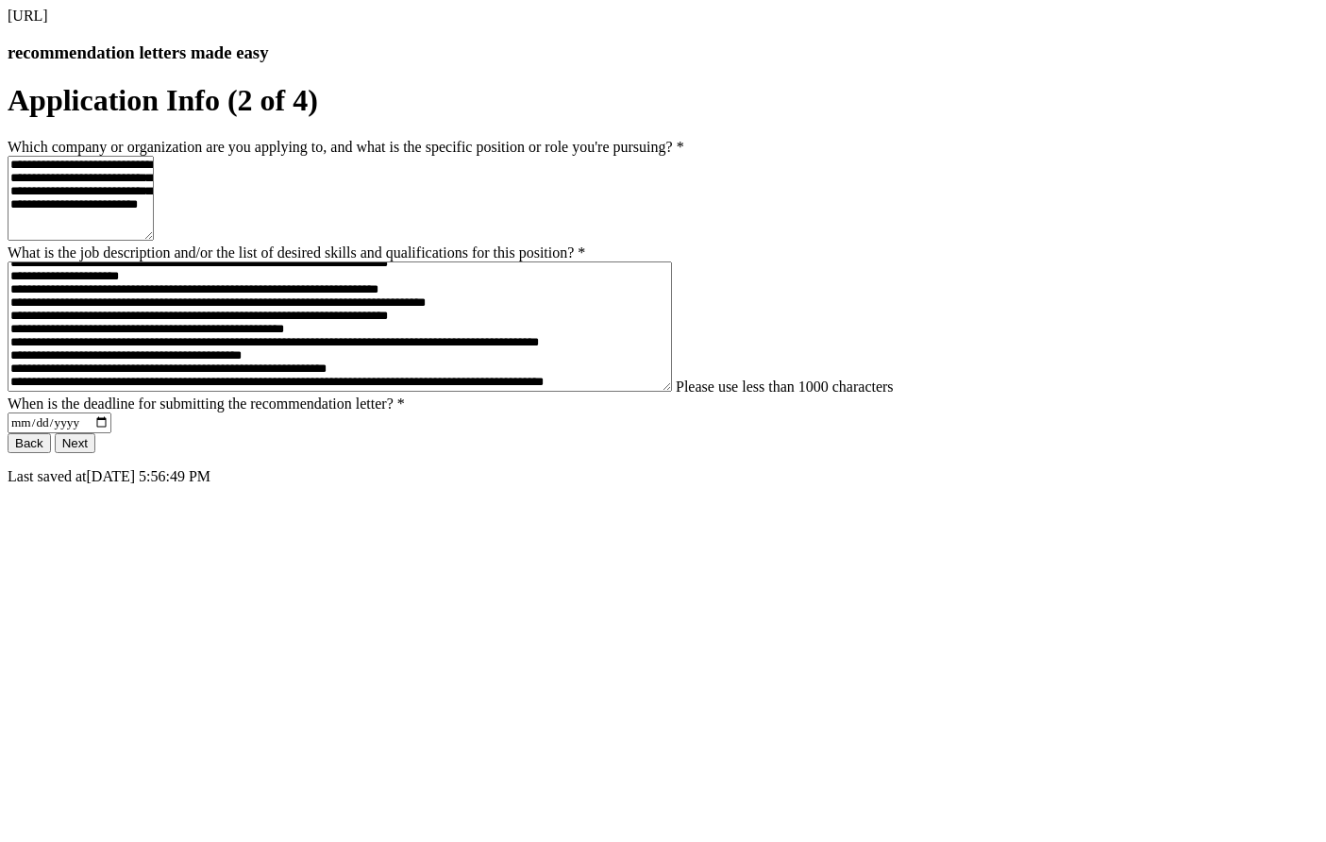
scroll to position [226, 0]
click at [482, 392] on textarea "What is the job description and/or the list of desired skills and qualification…" at bounding box center [340, 326] width 664 height 130
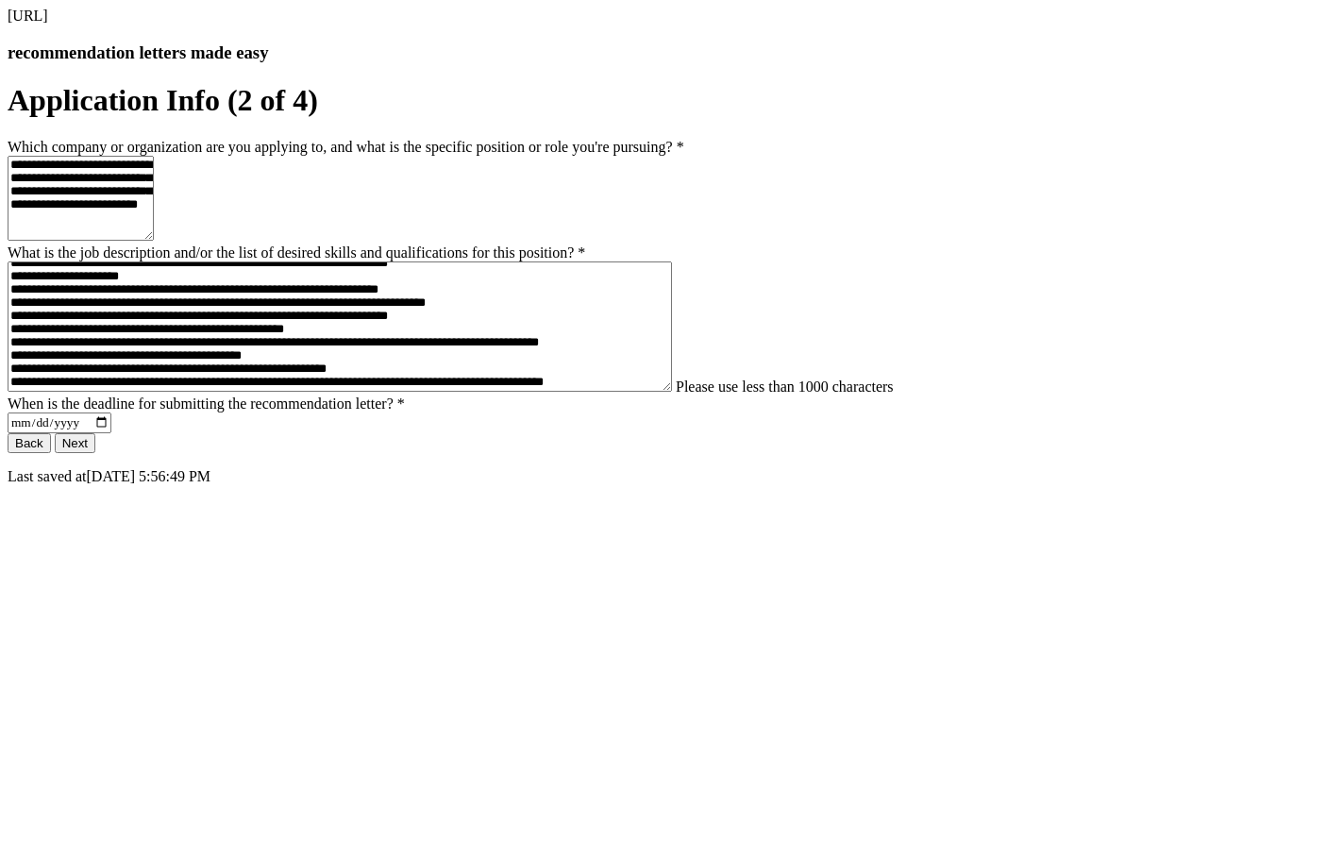
click at [482, 392] on textarea "What is the job description and/or the list of desired skills and qualification…" at bounding box center [340, 326] width 664 height 130
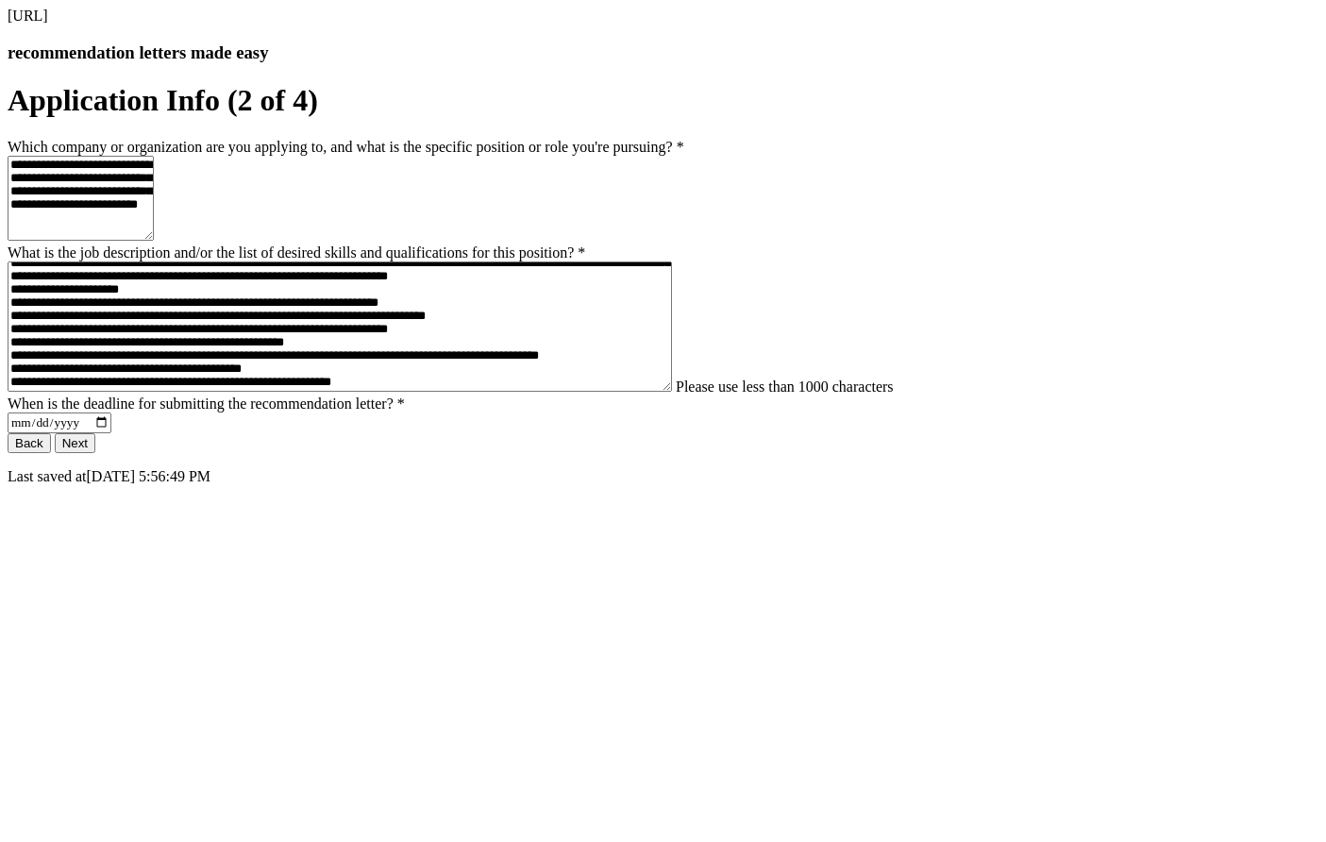
scroll to position [34, 0]
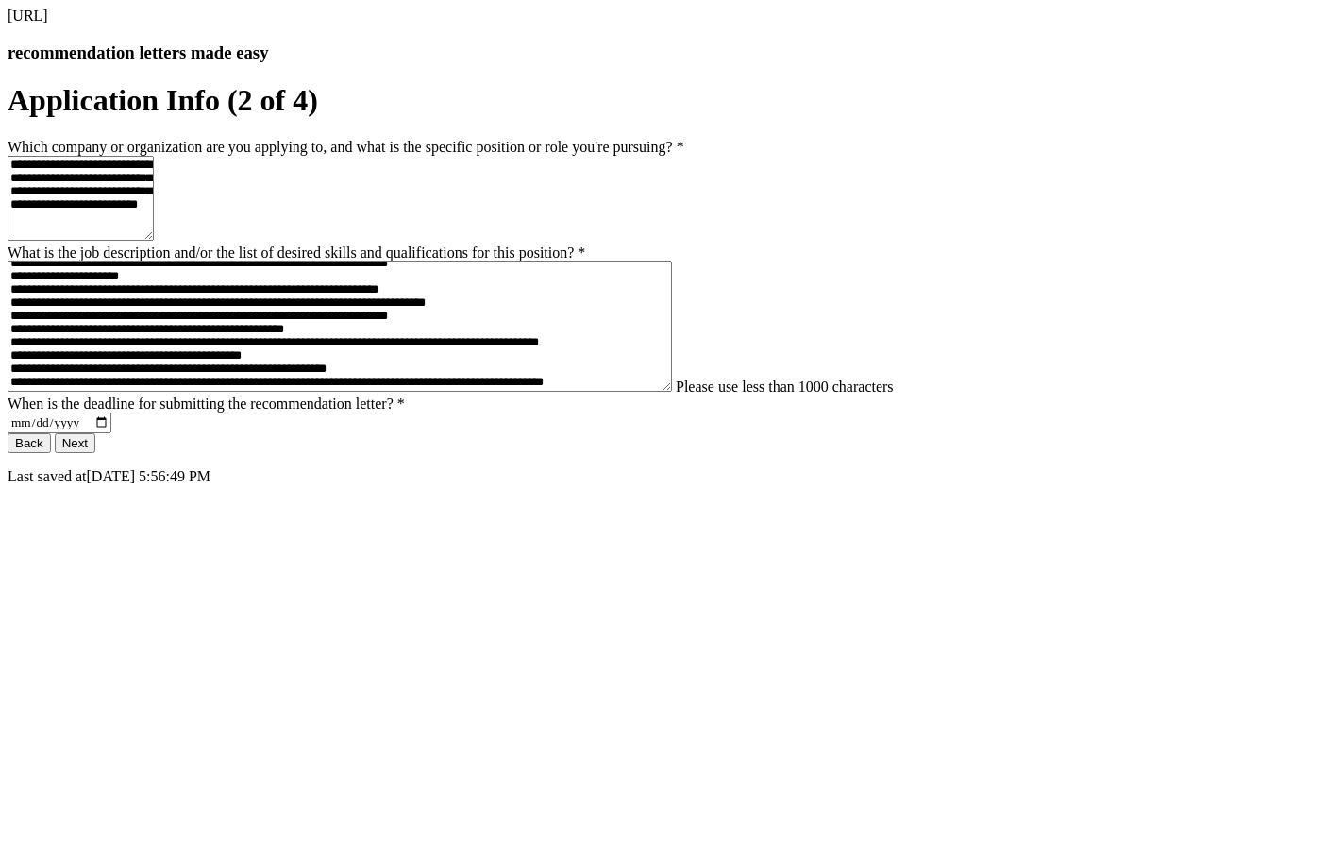
type textarea "**********"
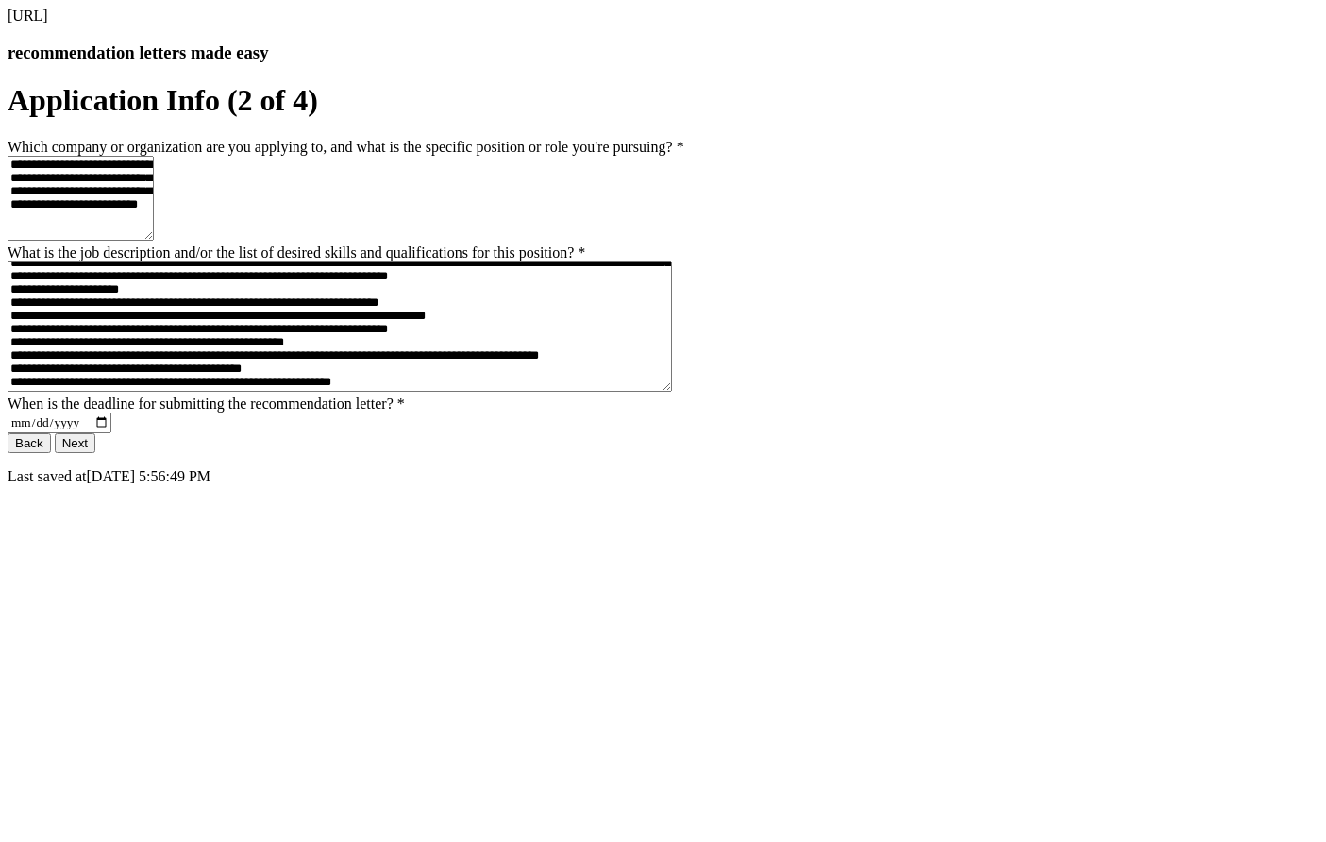
scroll to position [189, 0]
click at [95, 453] on button "Next" at bounding box center [75, 443] width 41 height 20
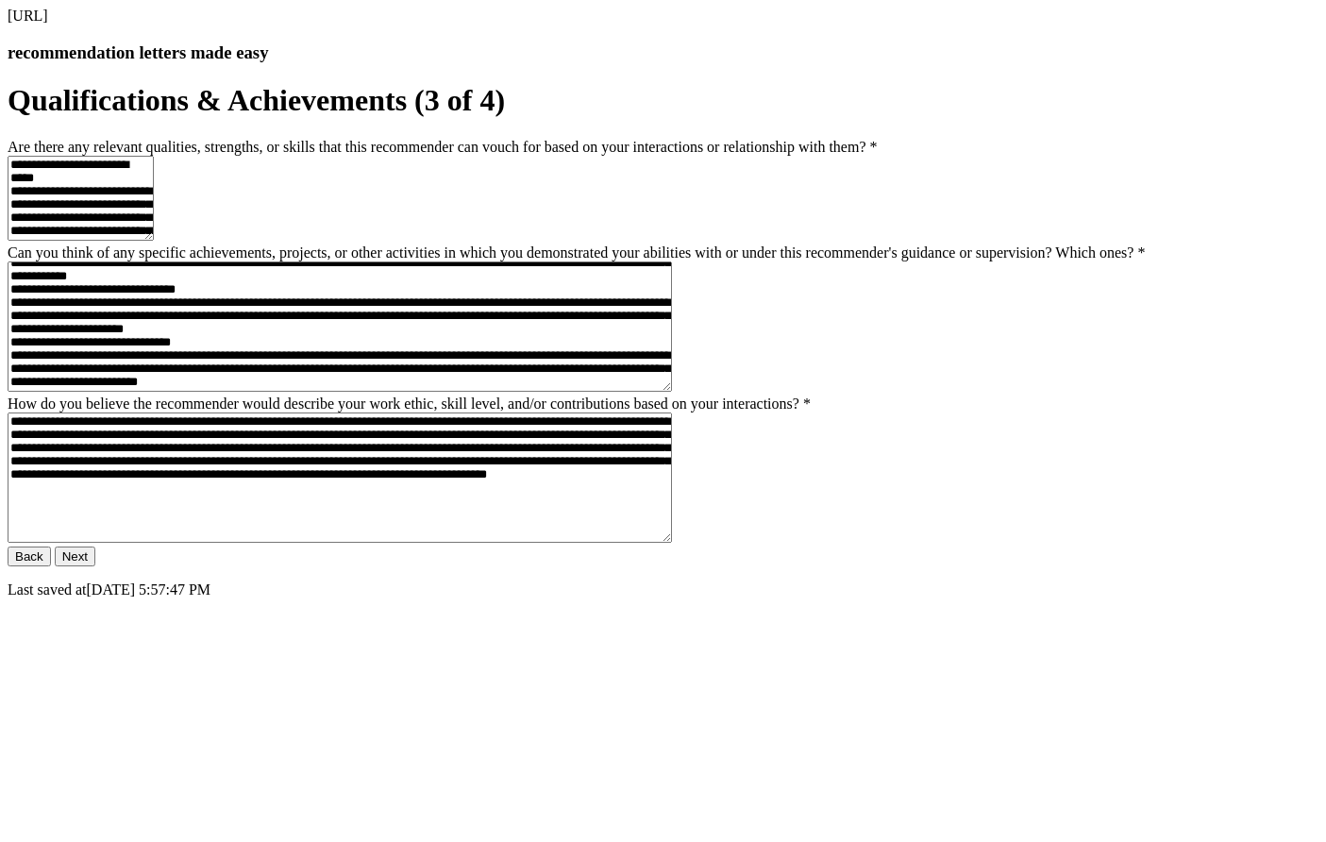
scroll to position [264, 0]
click at [95, 566] on button "Next" at bounding box center [75, 556] width 41 height 20
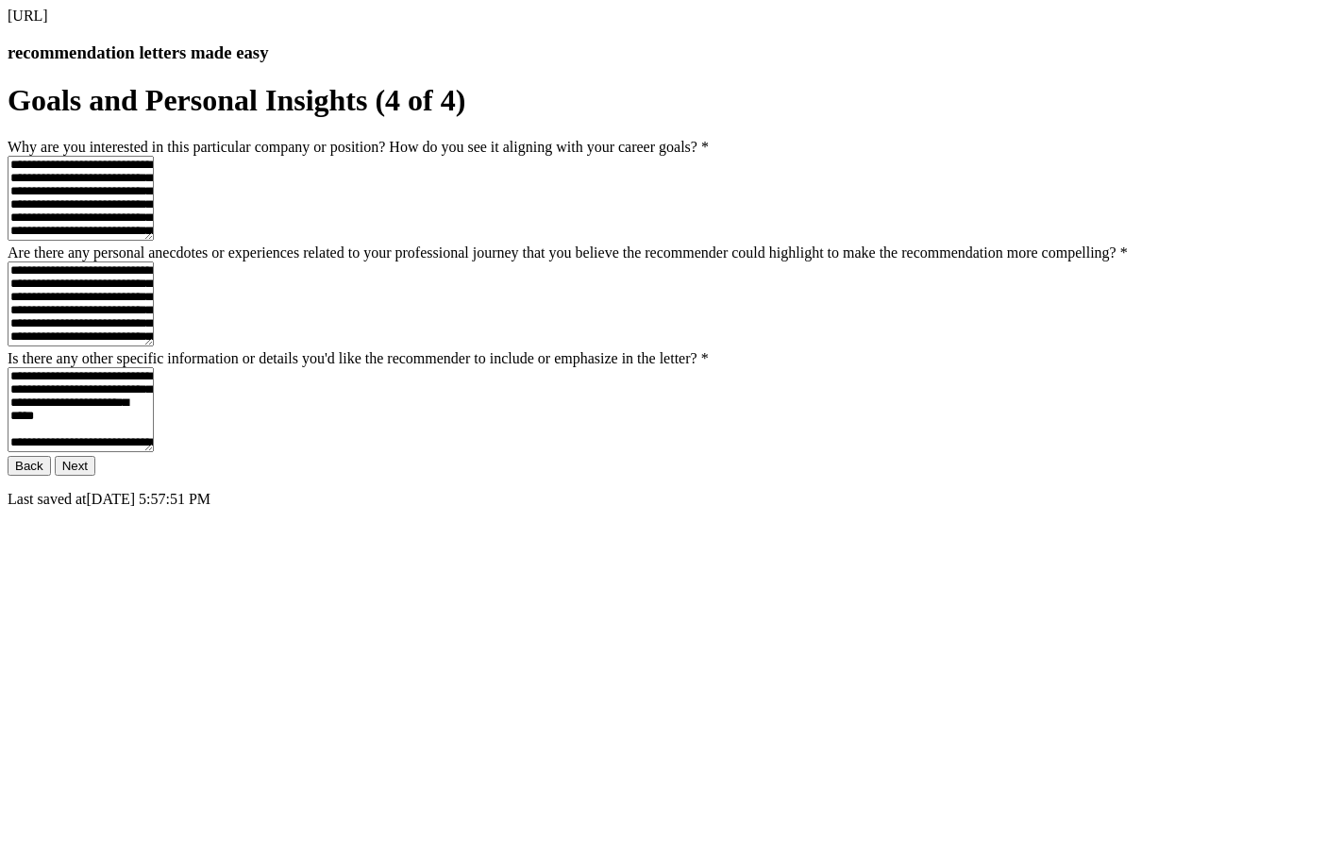
scroll to position [183, 0]
click at [95, 476] on button "Next" at bounding box center [75, 466] width 41 height 20
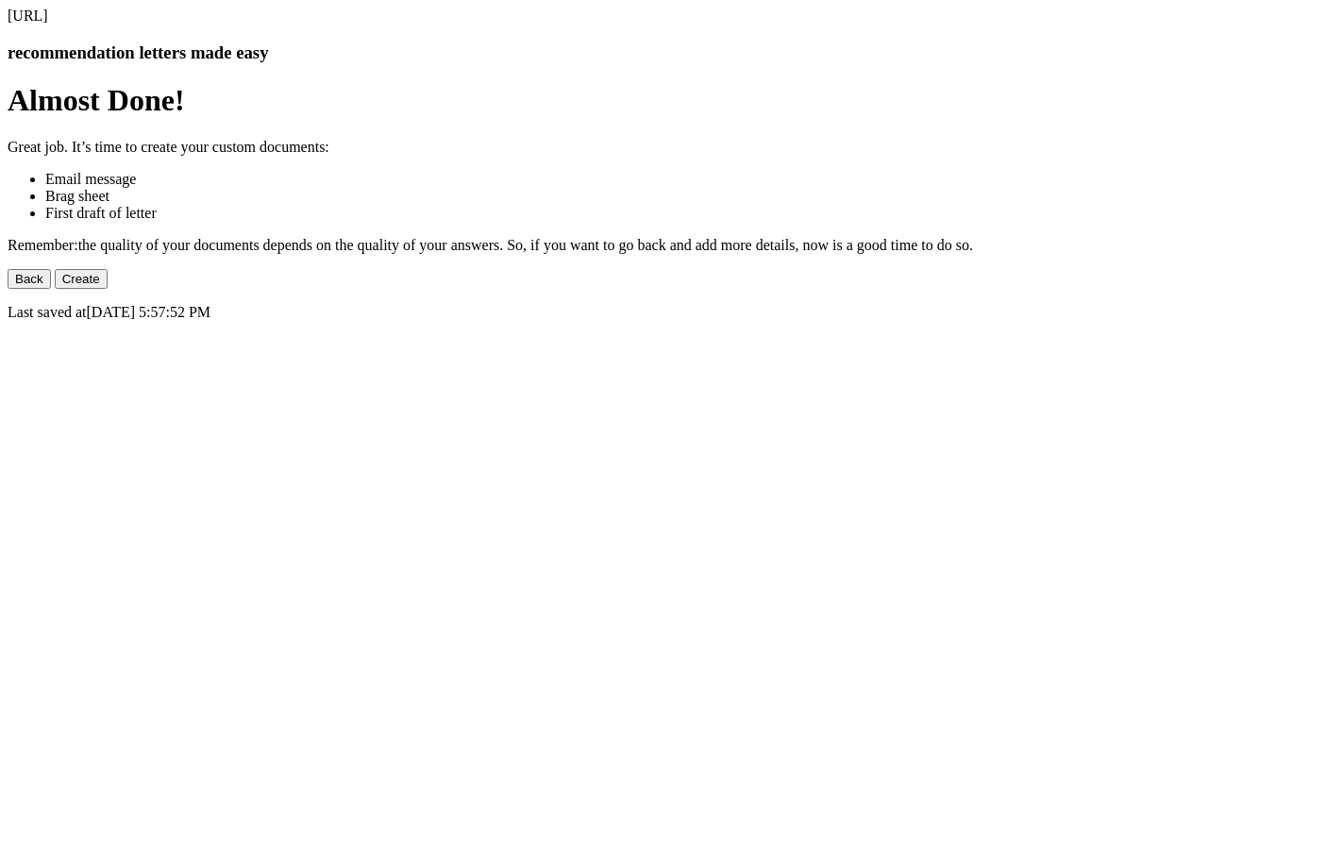
click at [108, 289] on button "Create" at bounding box center [81, 279] width 53 height 20
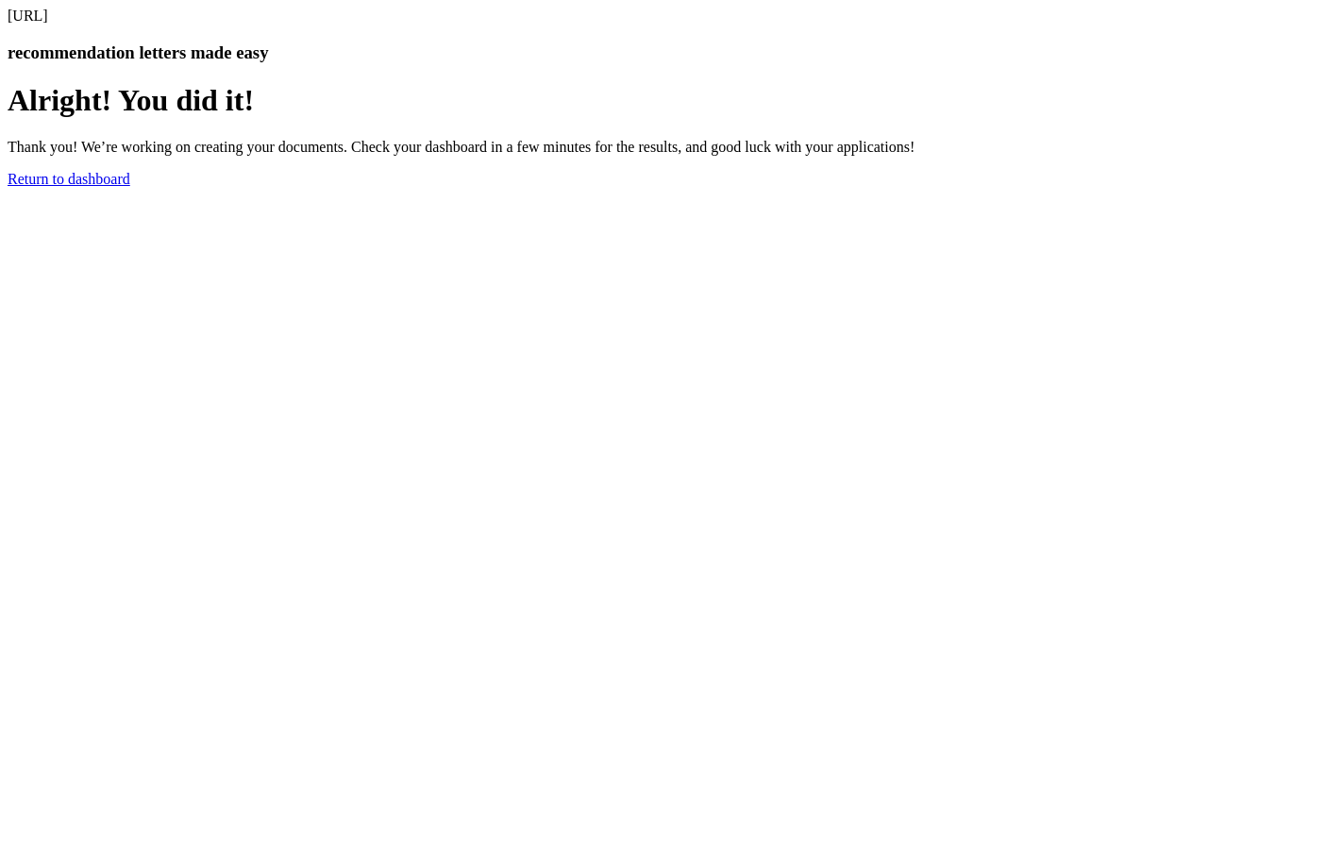
click at [130, 187] on link "Return to dashboard" at bounding box center [69, 179] width 123 height 16
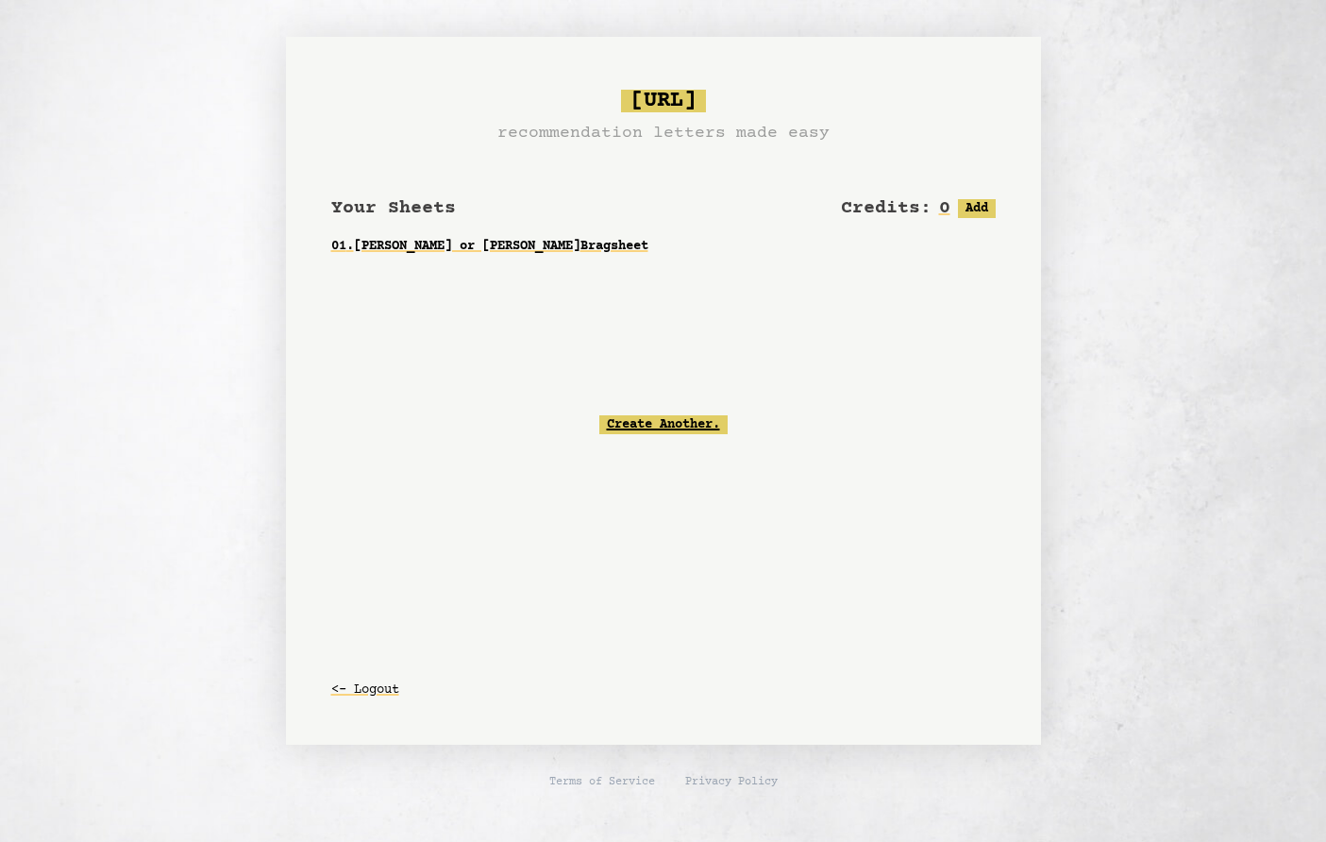
click at [686, 427] on link "Create Another." at bounding box center [663, 424] width 128 height 19
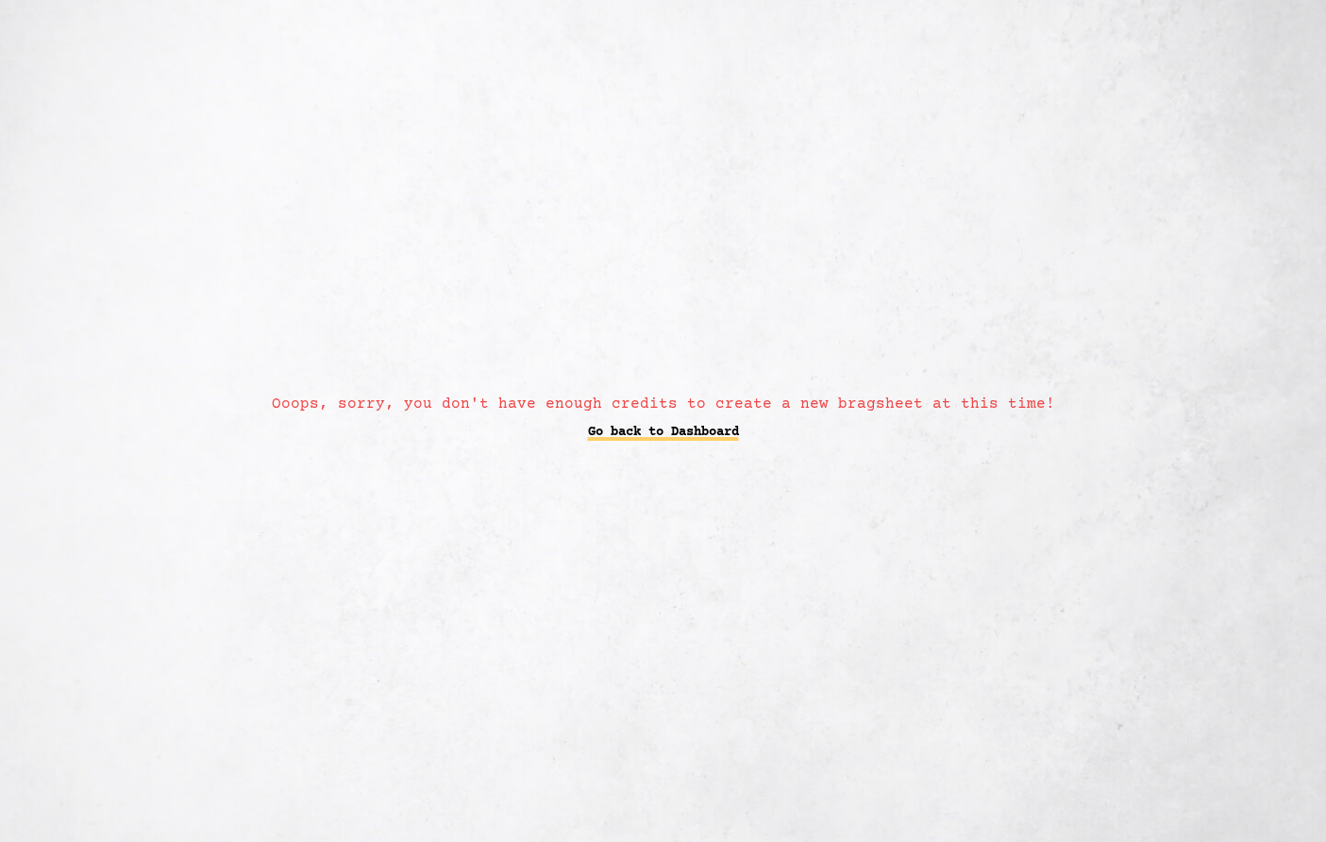
click at [680, 433] on link "Go back to Dashboard" at bounding box center [663, 432] width 151 height 34
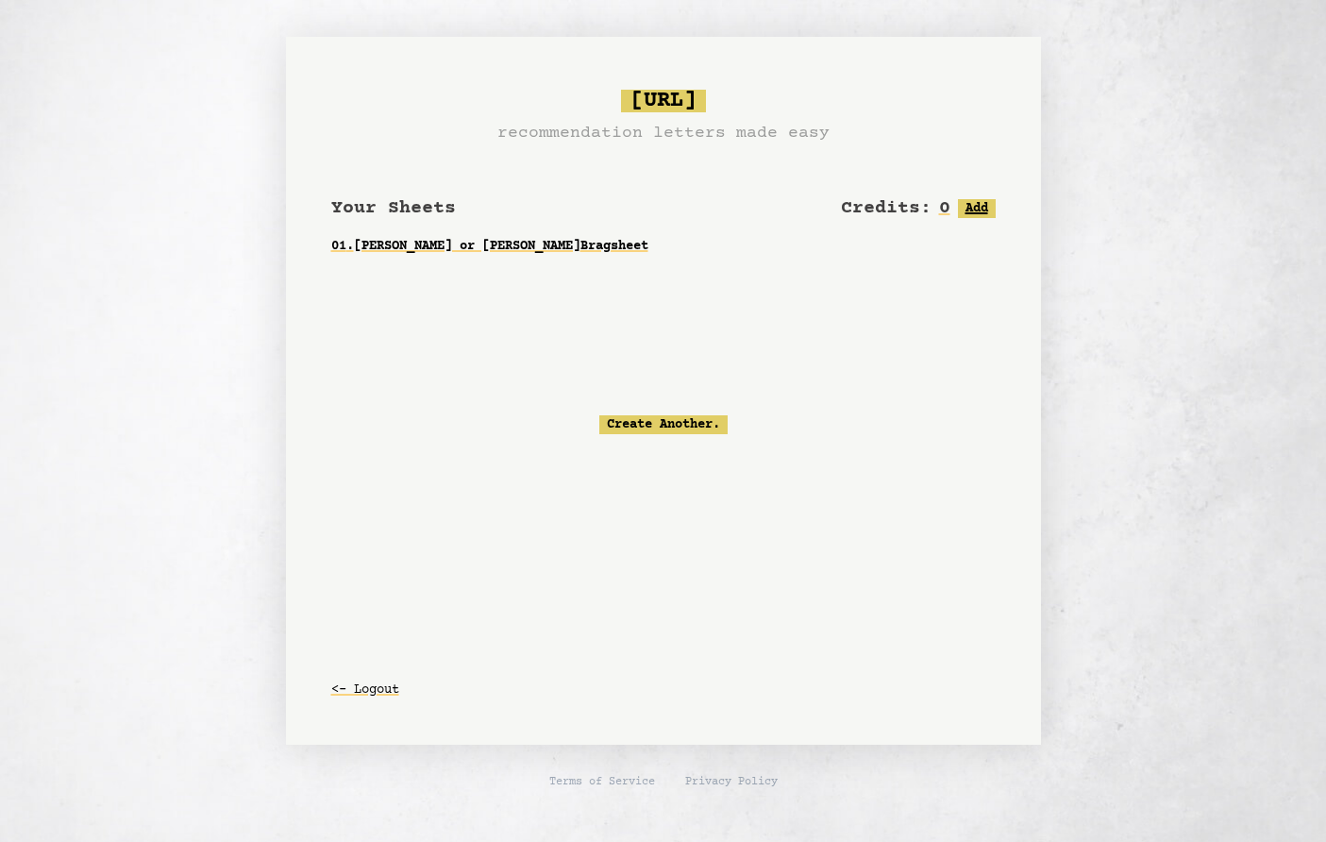
click at [975, 212] on button "Add" at bounding box center [977, 208] width 38 height 19
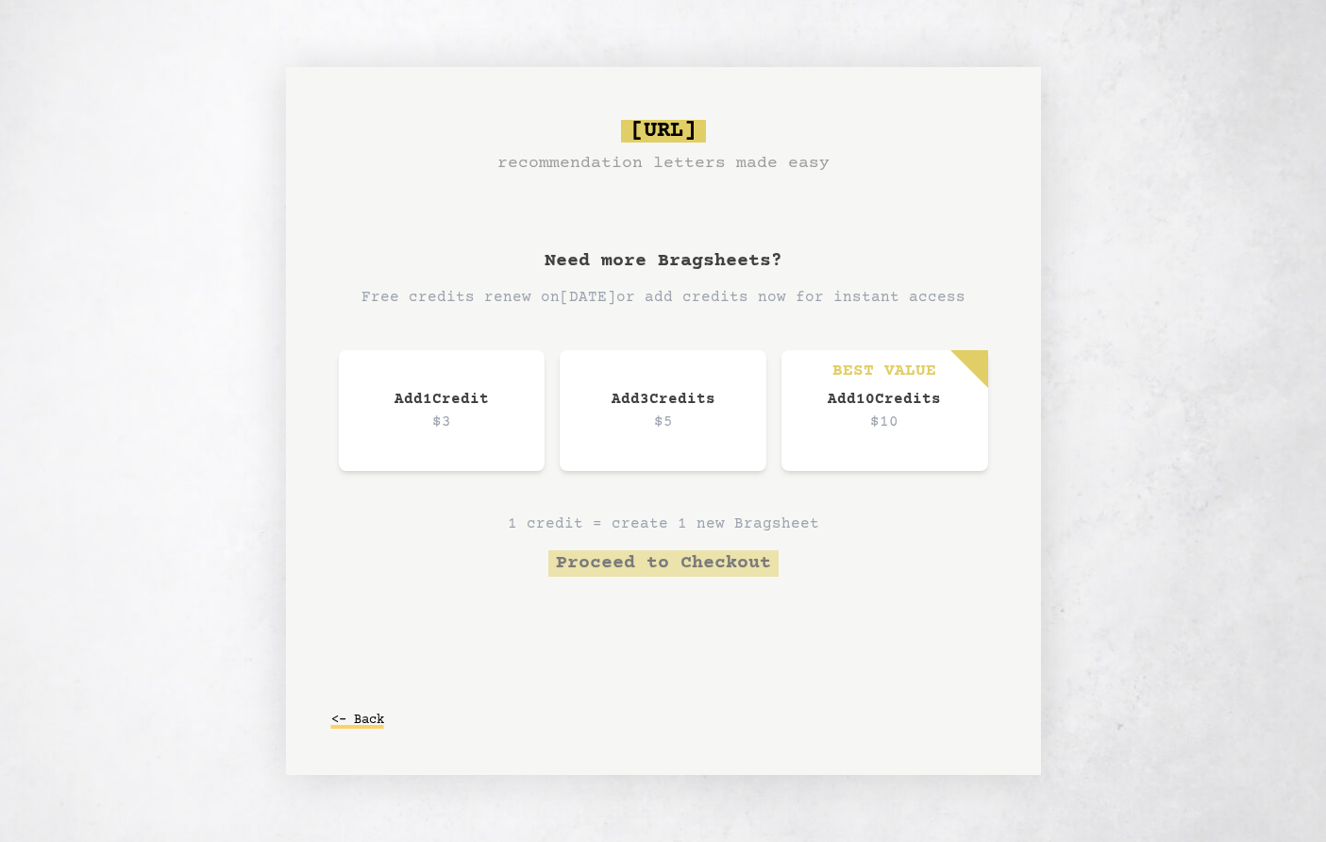
click at [357, 718] on button "<- Back" at bounding box center [357, 720] width 53 height 34
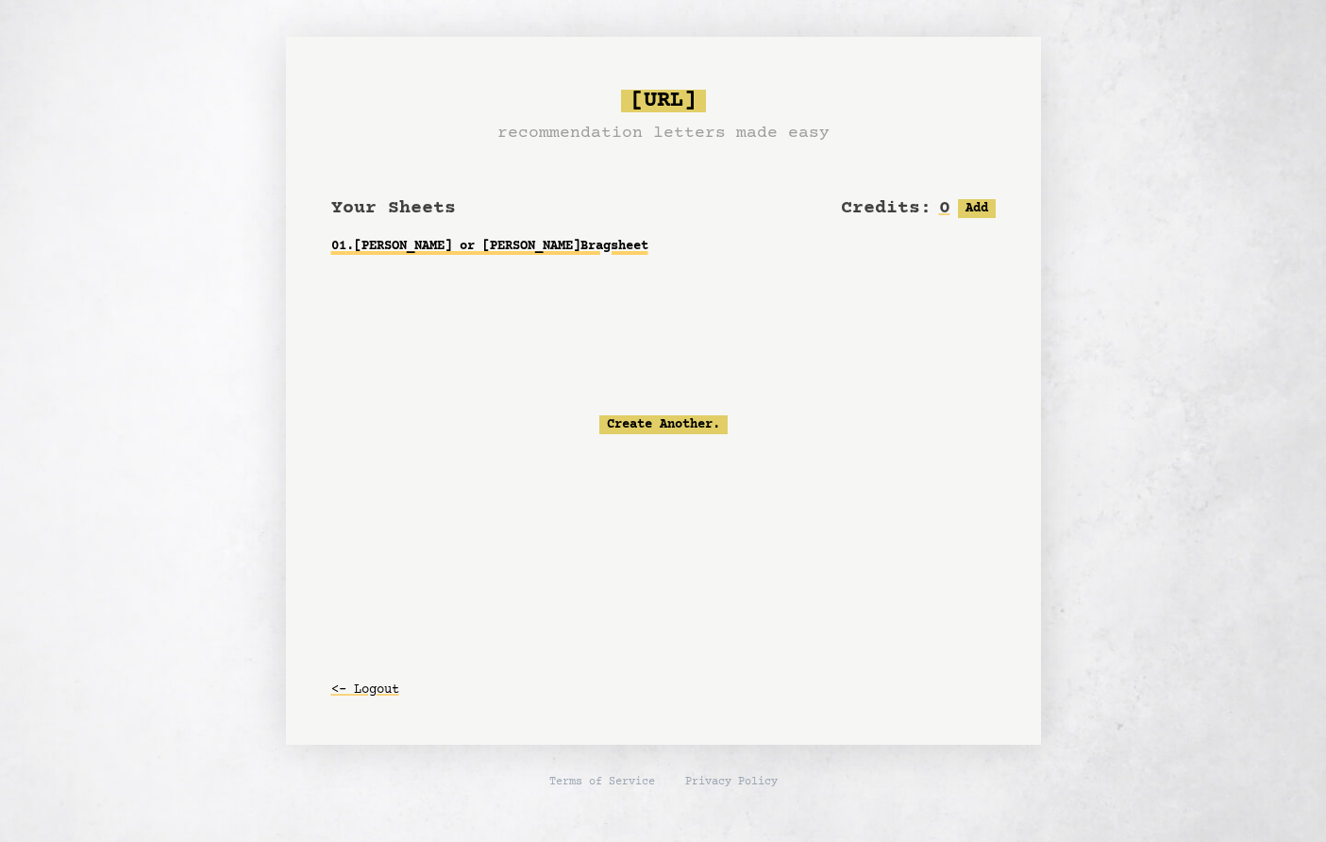
click at [549, 252] on link "01 . [PERSON_NAME] or [PERSON_NAME] Bragsheet" at bounding box center [663, 246] width 664 height 34
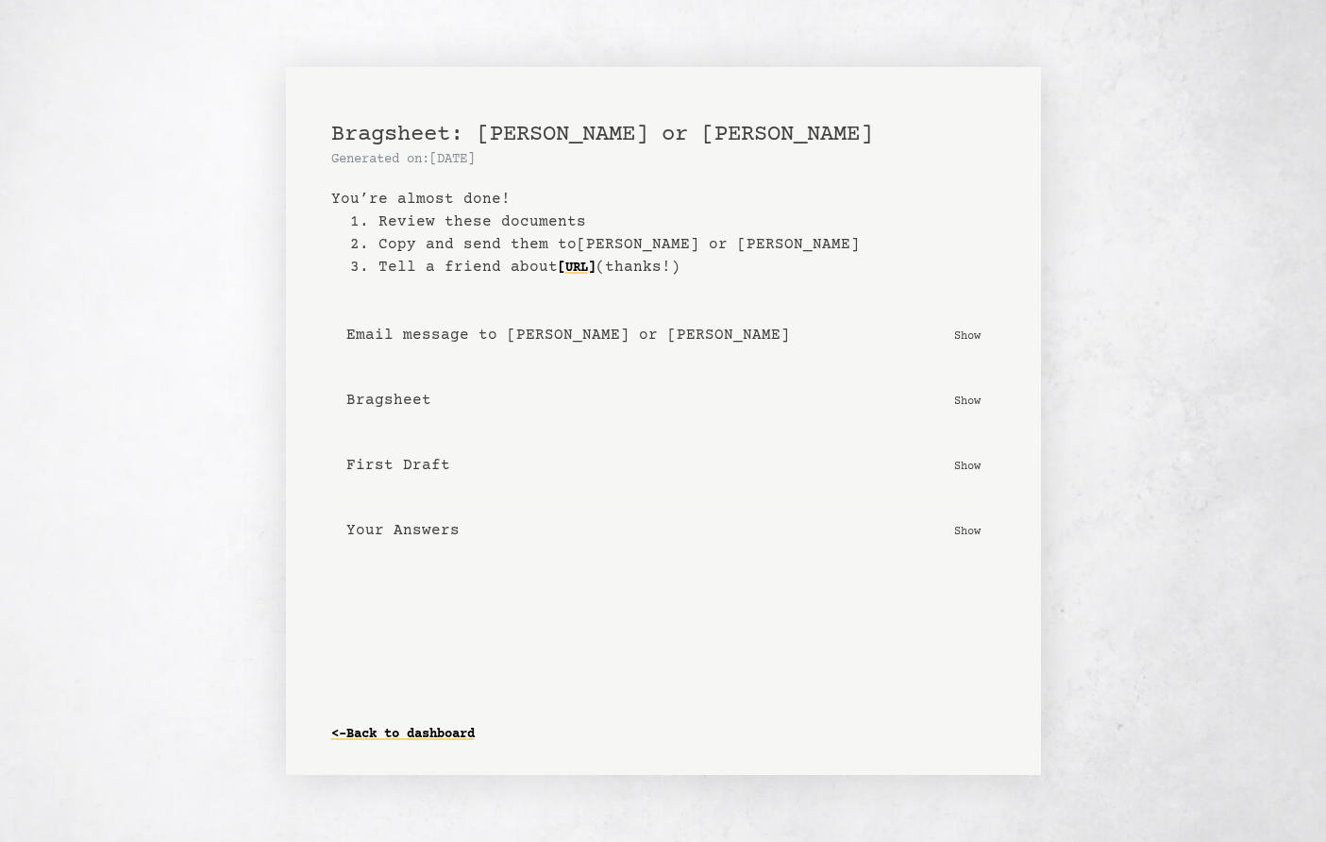
click at [978, 464] on p "Show" at bounding box center [967, 465] width 26 height 19
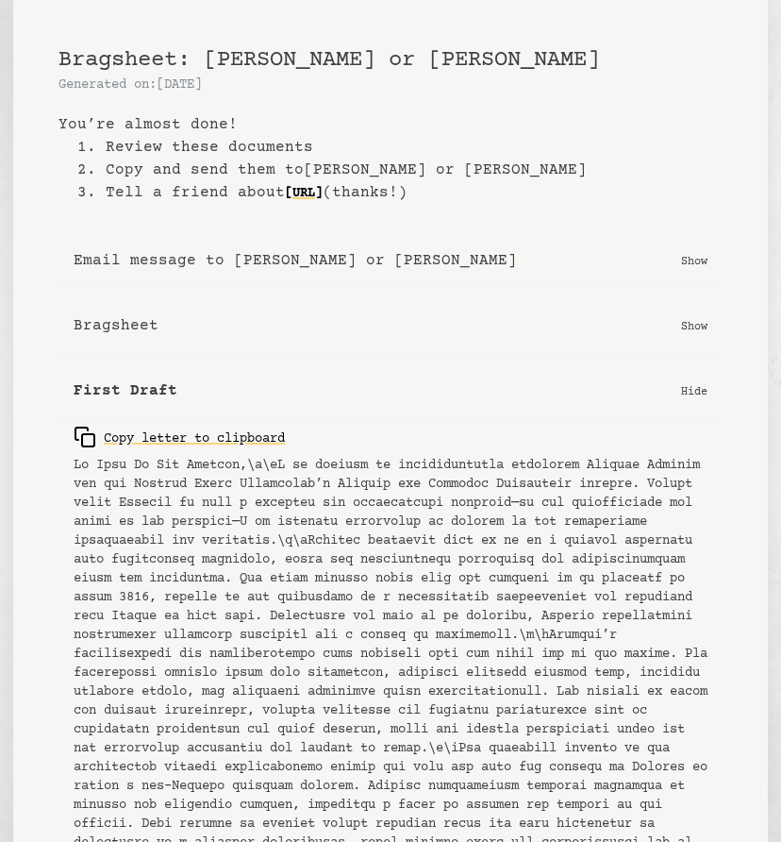
scroll to position [5, 0]
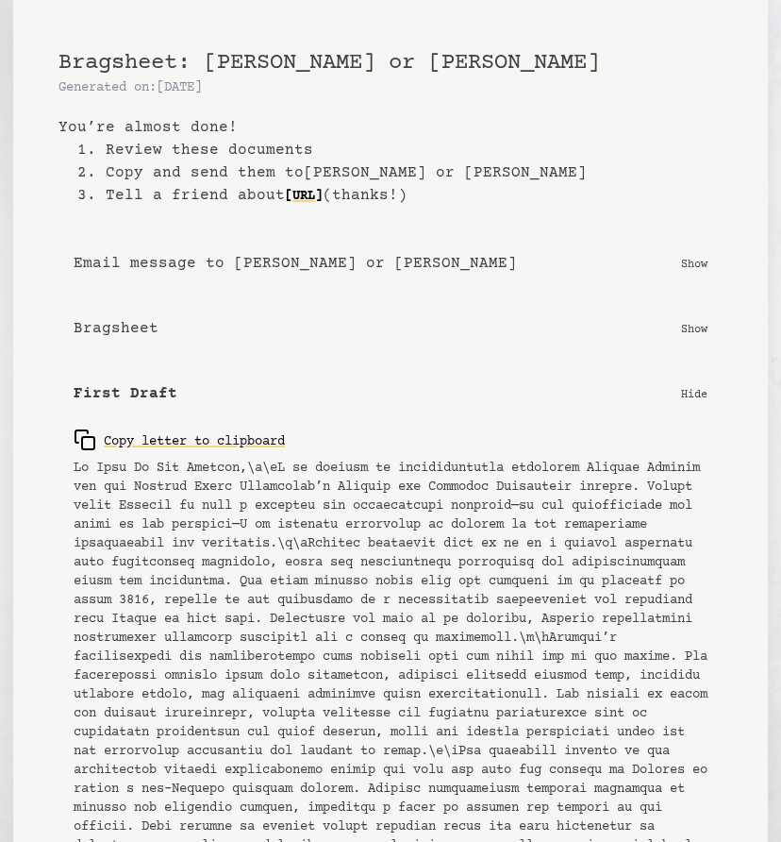
click at [676, 263] on button "Email message to [PERSON_NAME] or [PERSON_NAME] Show" at bounding box center [391, 264] width 664 height 54
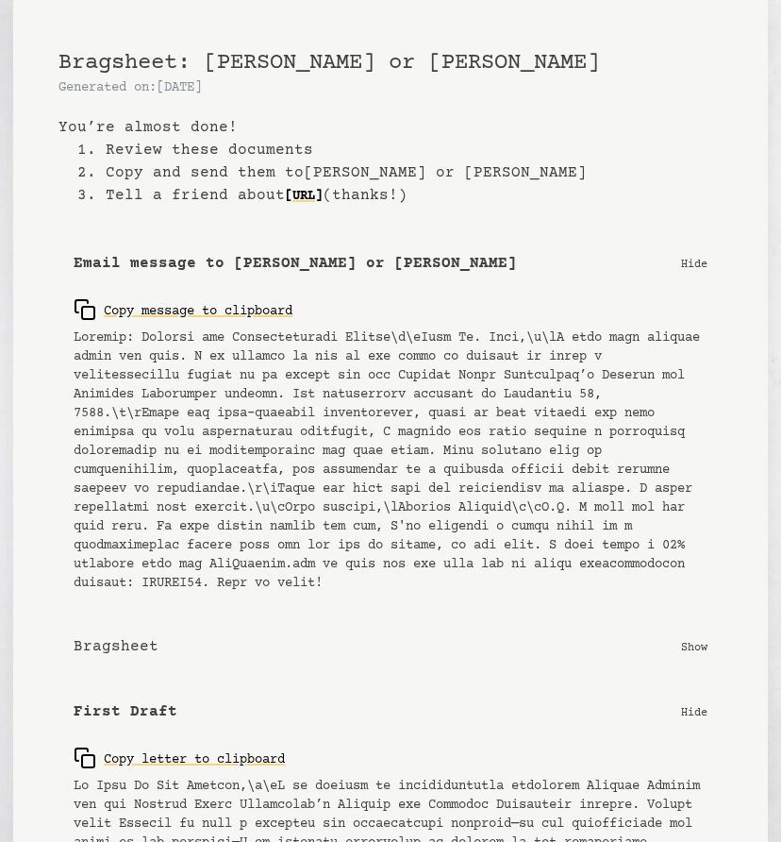
click at [676, 263] on button "Email message to [PERSON_NAME] or [PERSON_NAME]" at bounding box center [391, 264] width 664 height 54
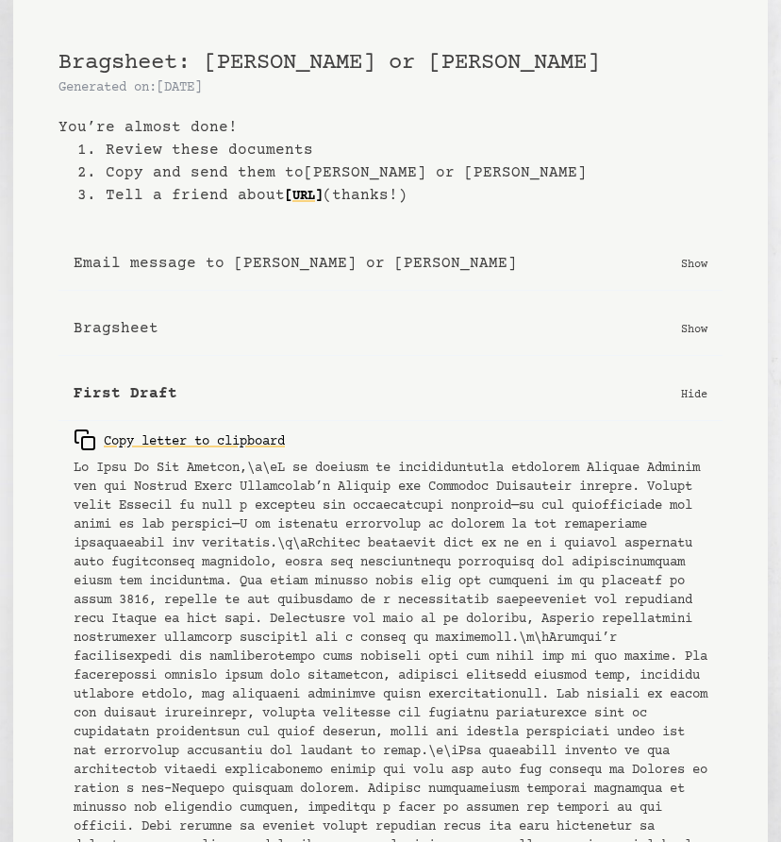
click at [134, 334] on b "Bragsheet" at bounding box center [116, 328] width 85 height 23
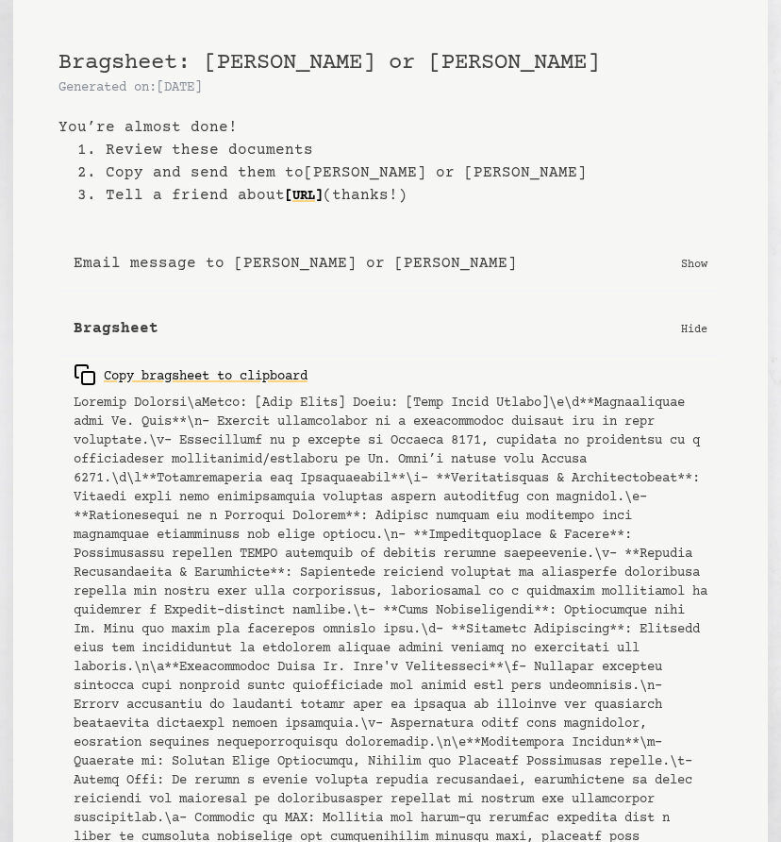
click at [134, 334] on b "Bragsheet" at bounding box center [116, 328] width 85 height 23
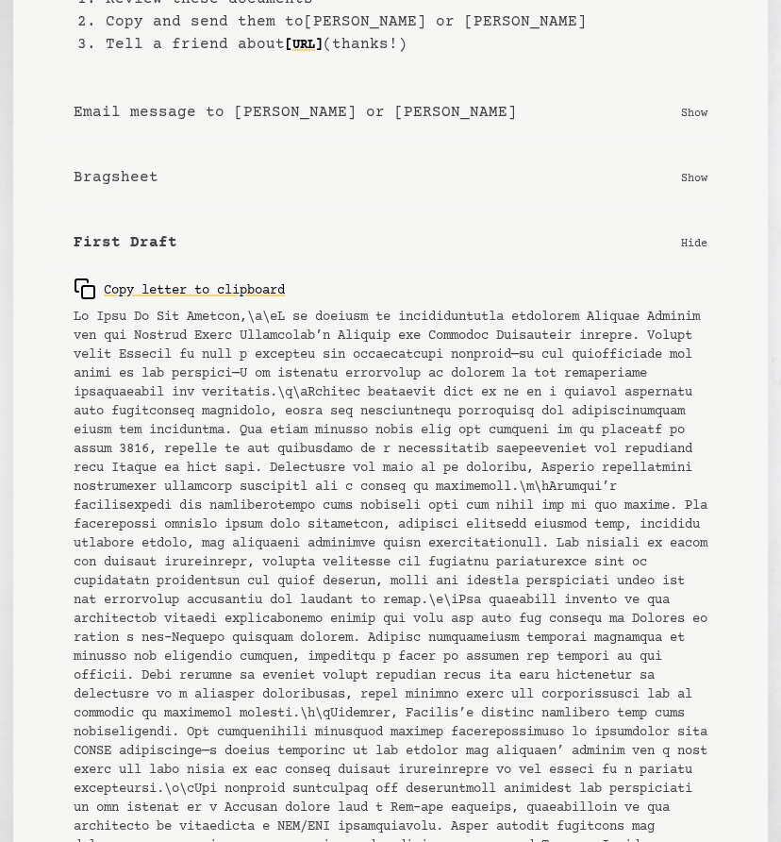
scroll to position [158, 0]
